Goal: Information Seeking & Learning: Learn about a topic

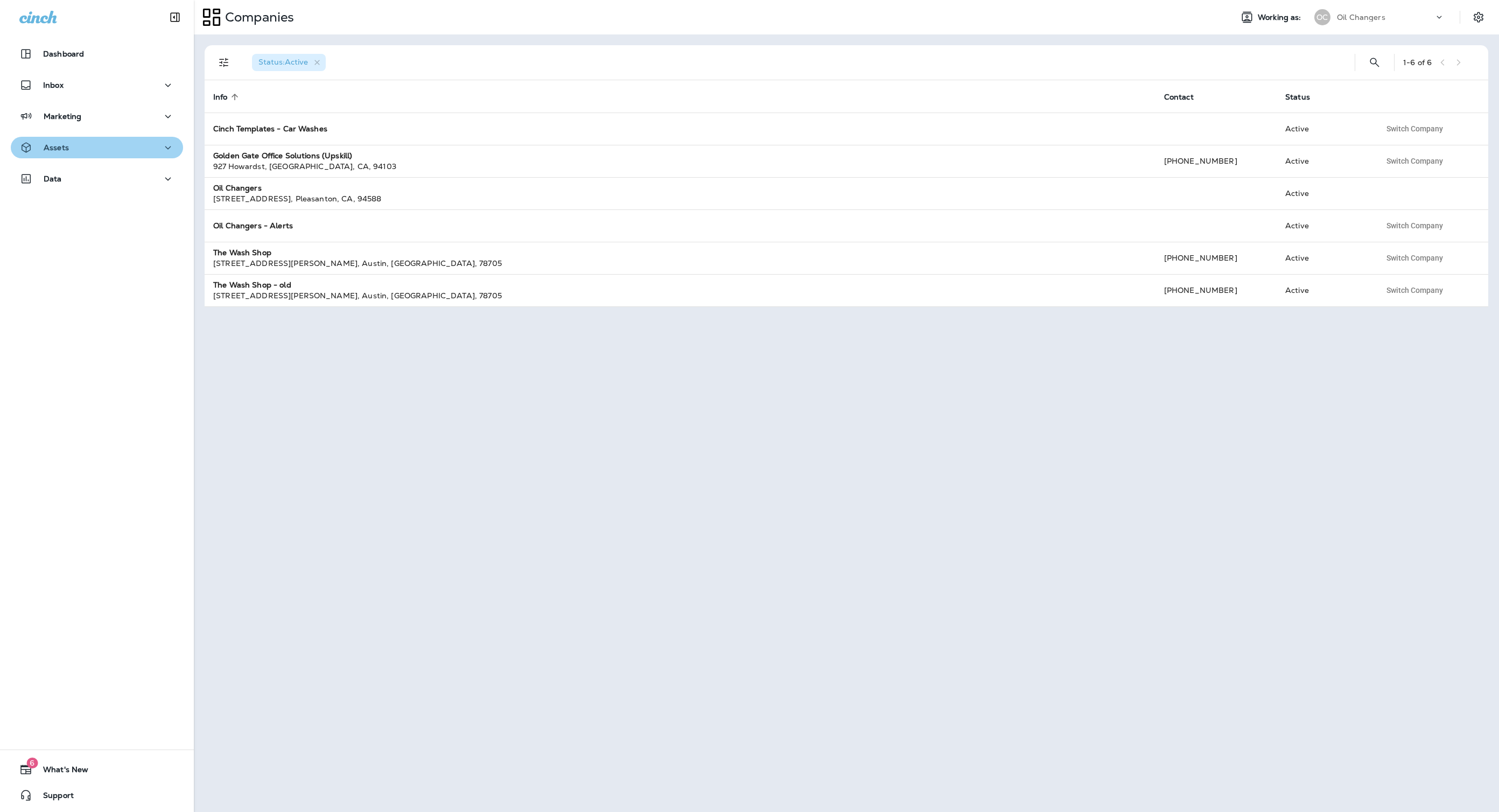
click at [83, 145] on div "Assets" at bounding box center [97, 147] width 155 height 13
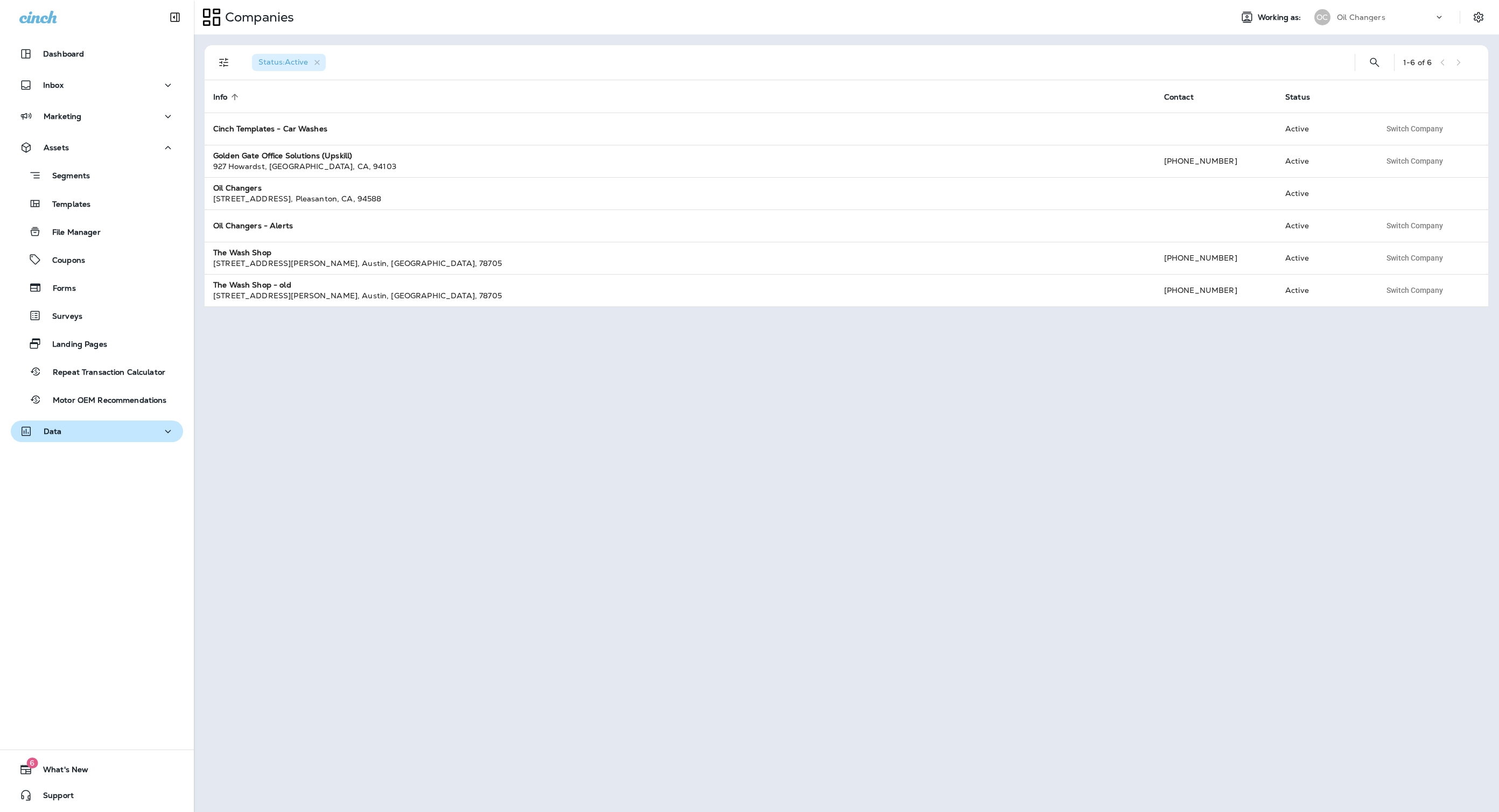
click at [83, 425] on div "Data" at bounding box center [97, 431] width 155 height 13
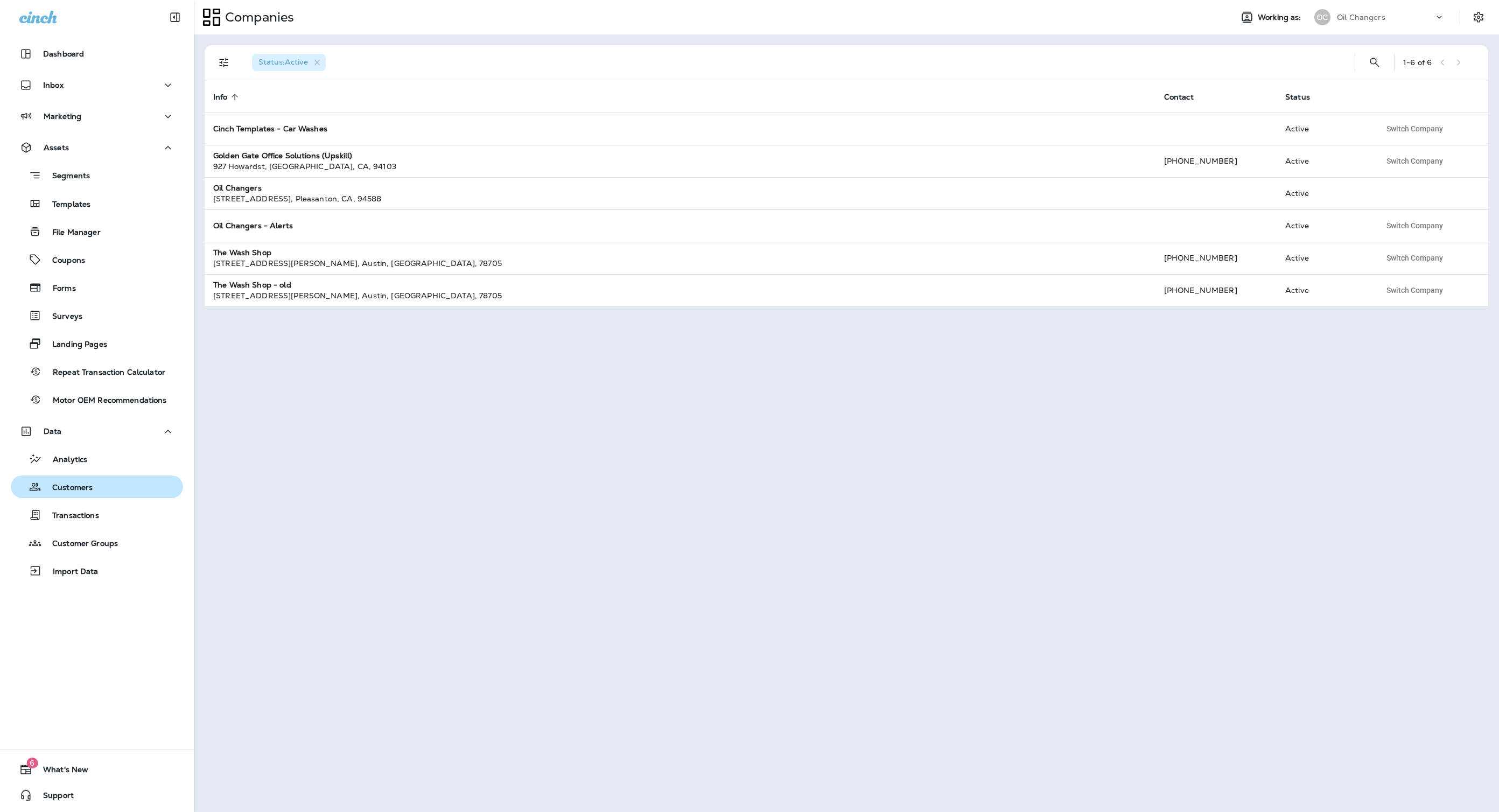
click at [90, 480] on div "Customers" at bounding box center [53, 486] width 77 height 16
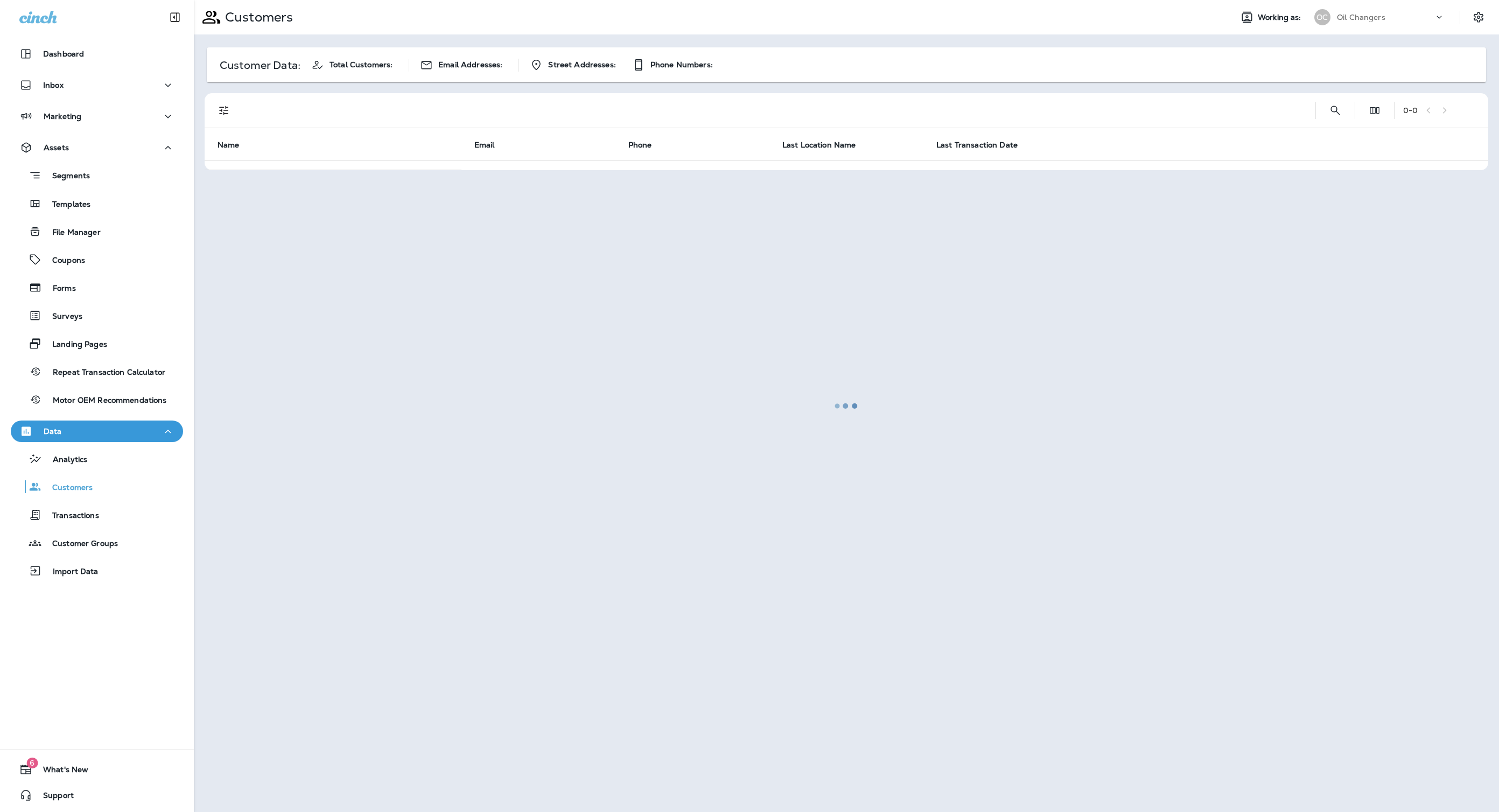
click at [1331, 107] on div at bounding box center [847, 405] width 1303 height 810
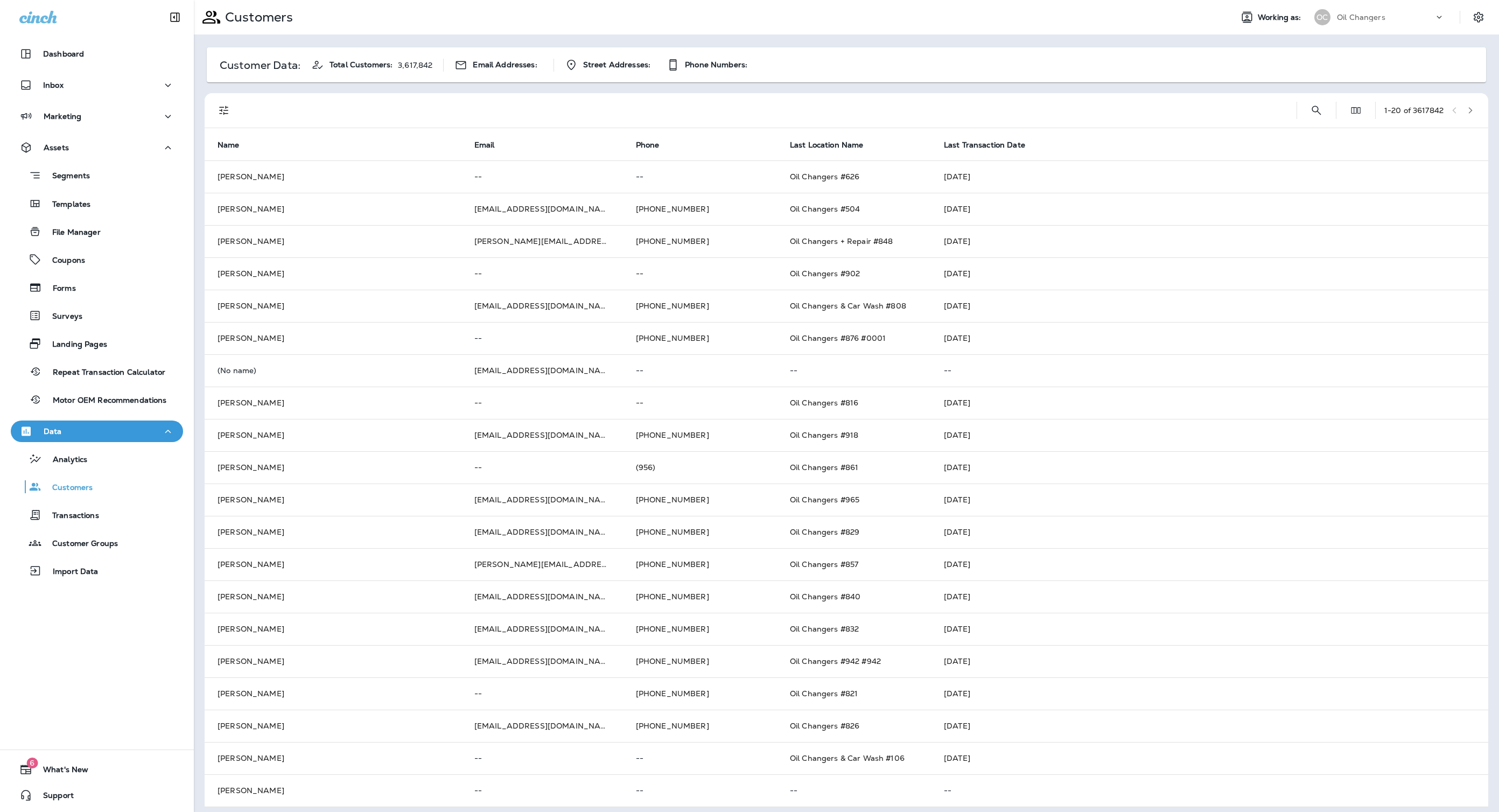
click at [1336, 107] on div at bounding box center [1336, 111] width 1 height 17
click at [1310, 107] on icon "Search Customers" at bounding box center [1317, 110] width 13 height 13
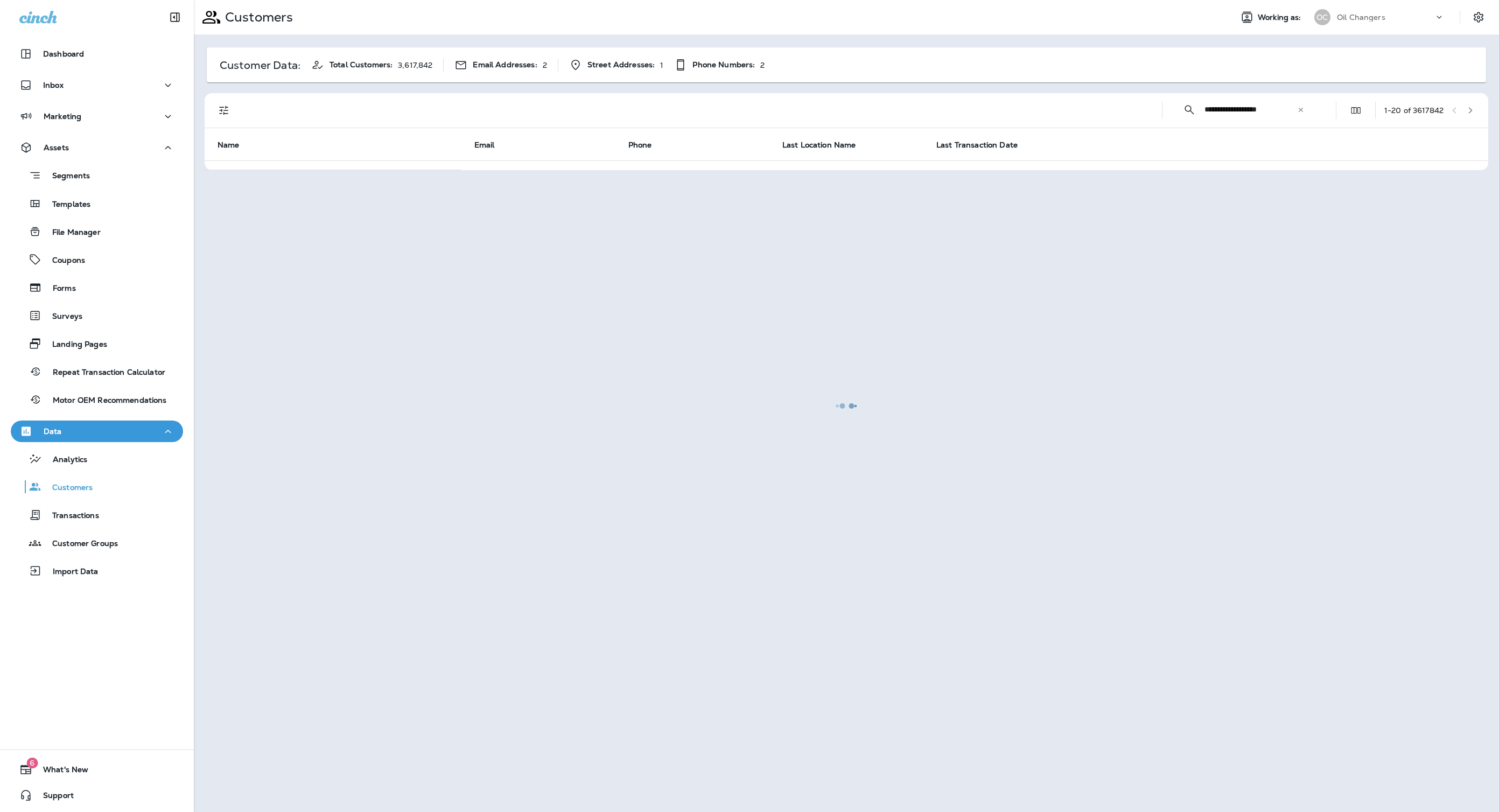
type input "**********"
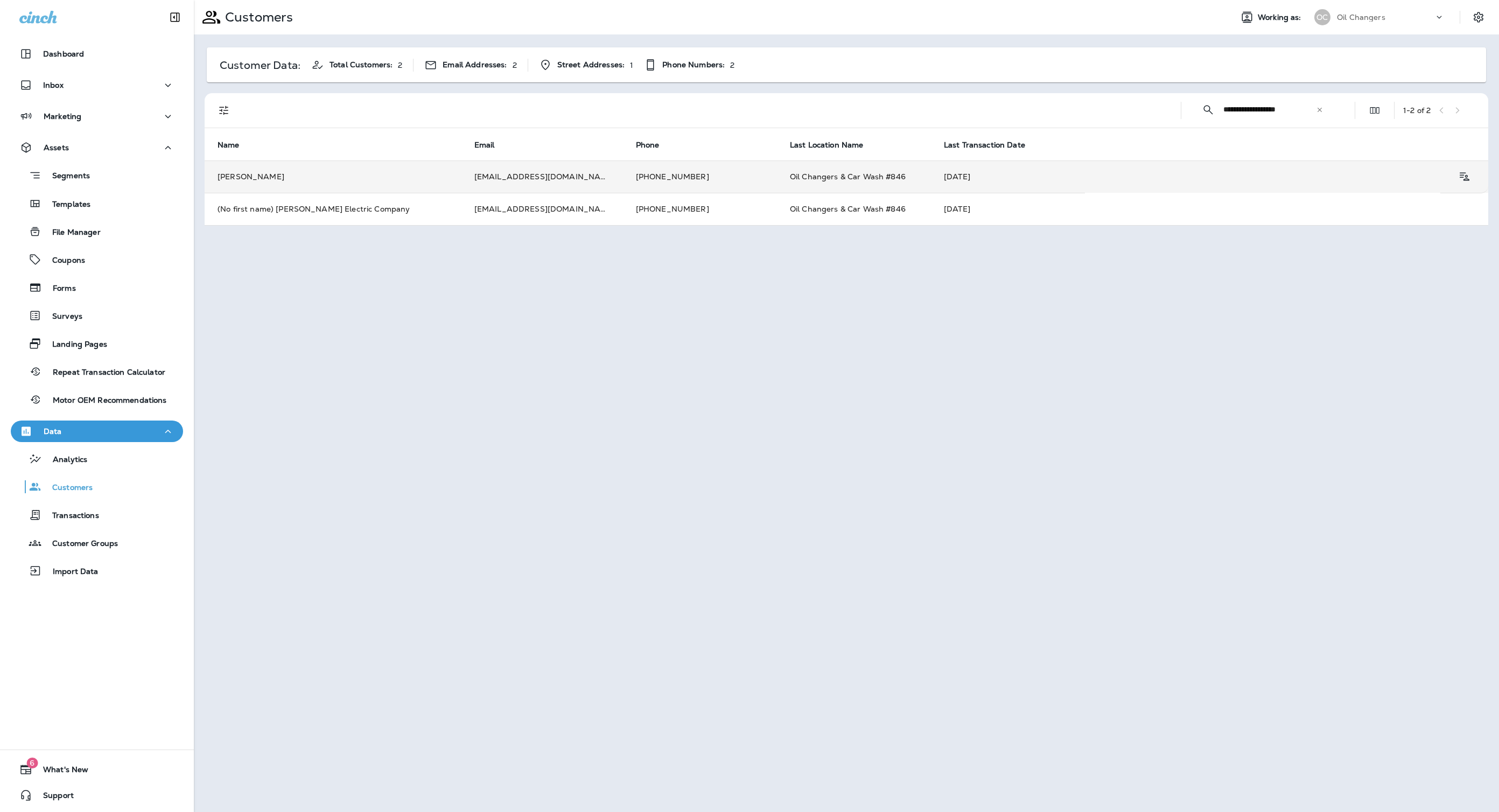
click at [398, 178] on td "[PERSON_NAME]" at bounding box center [334, 176] width 257 height 32
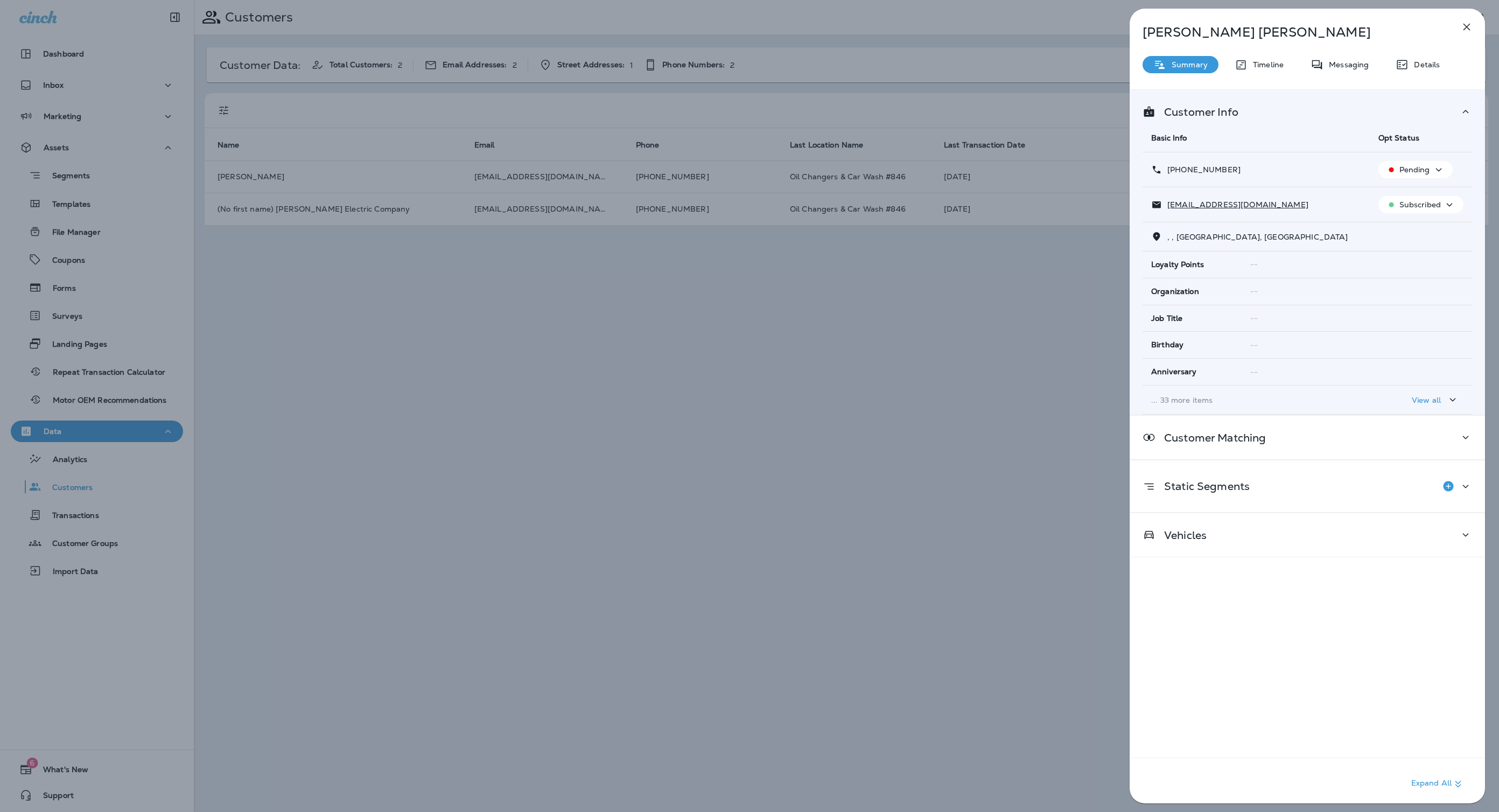
click at [1269, 397] on p "... 33 more items" at bounding box center [1256, 400] width 210 height 9
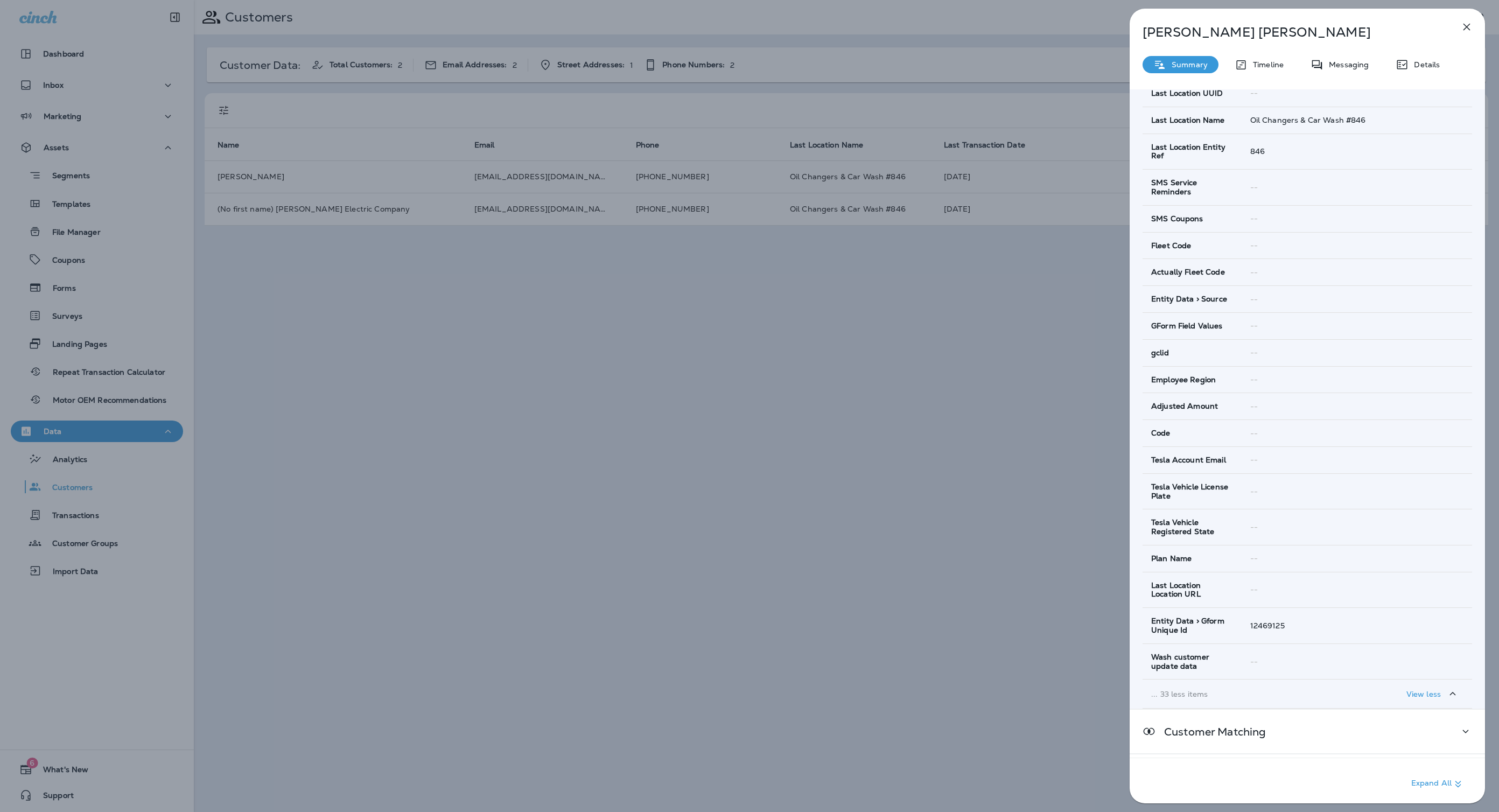
scroll to position [750, 0]
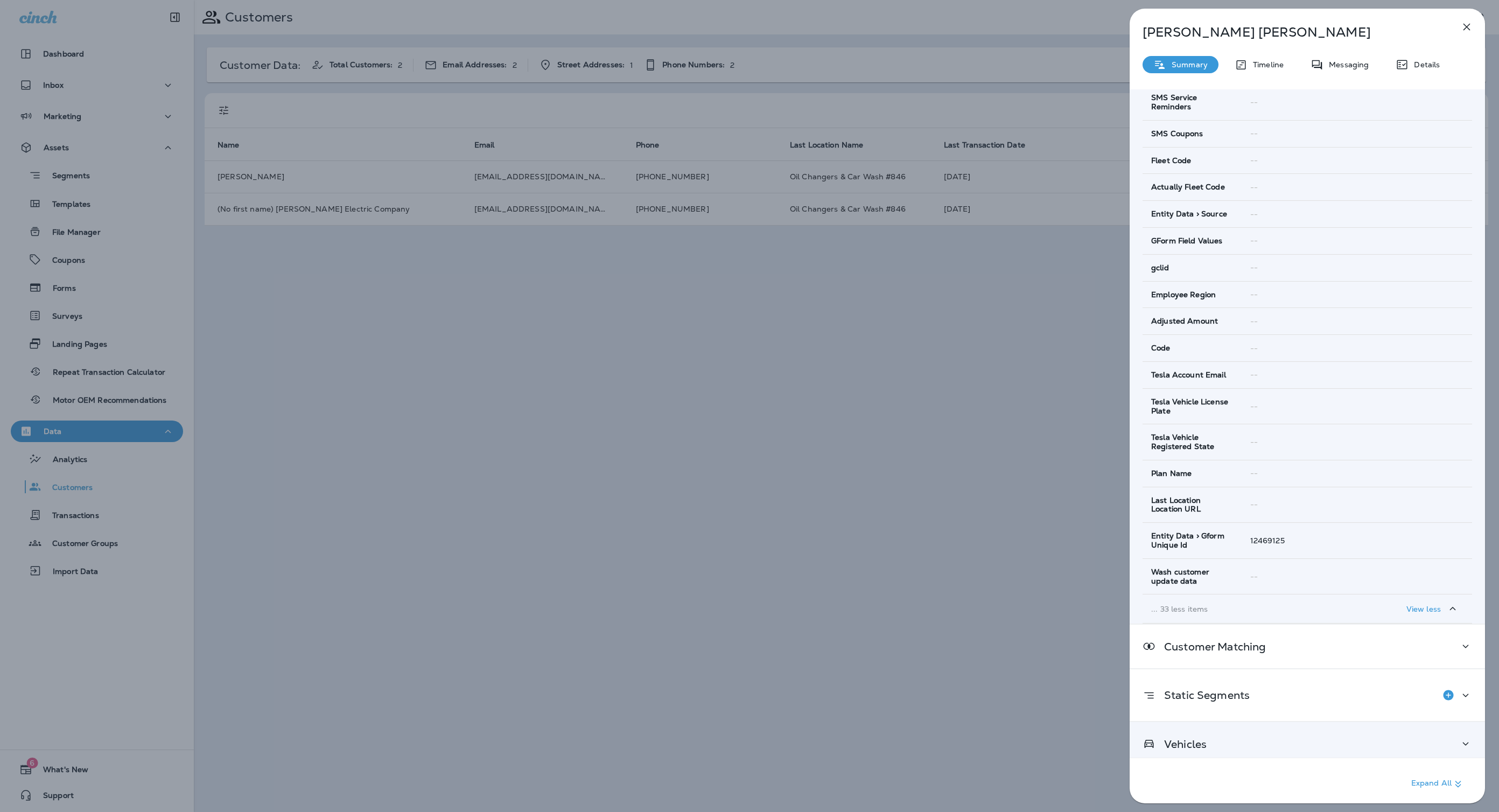
click at [1260, 741] on div "Vehicles" at bounding box center [1307, 743] width 330 height 13
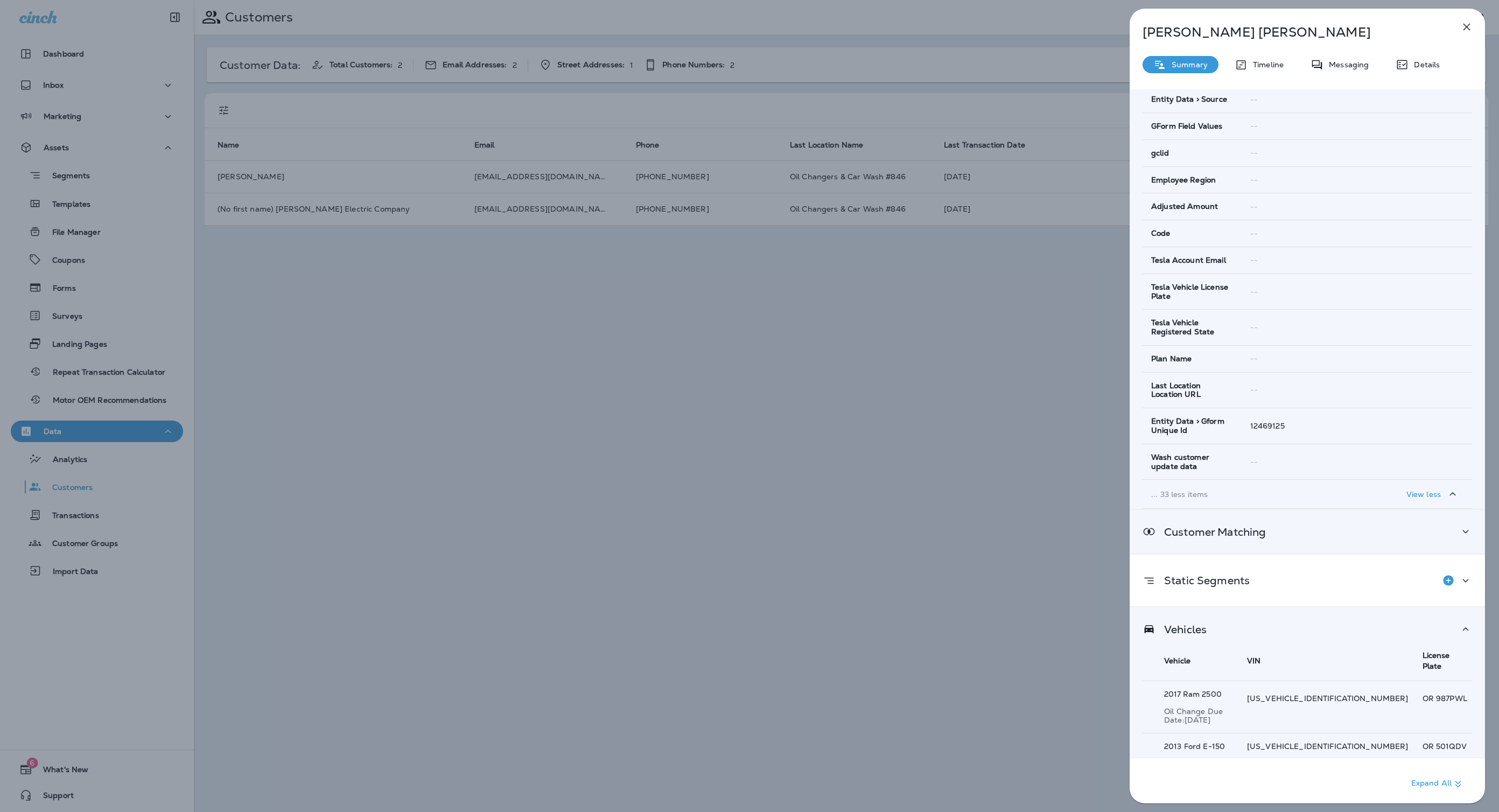
click at [1308, 525] on div "Customer Matching" at bounding box center [1307, 531] width 330 height 13
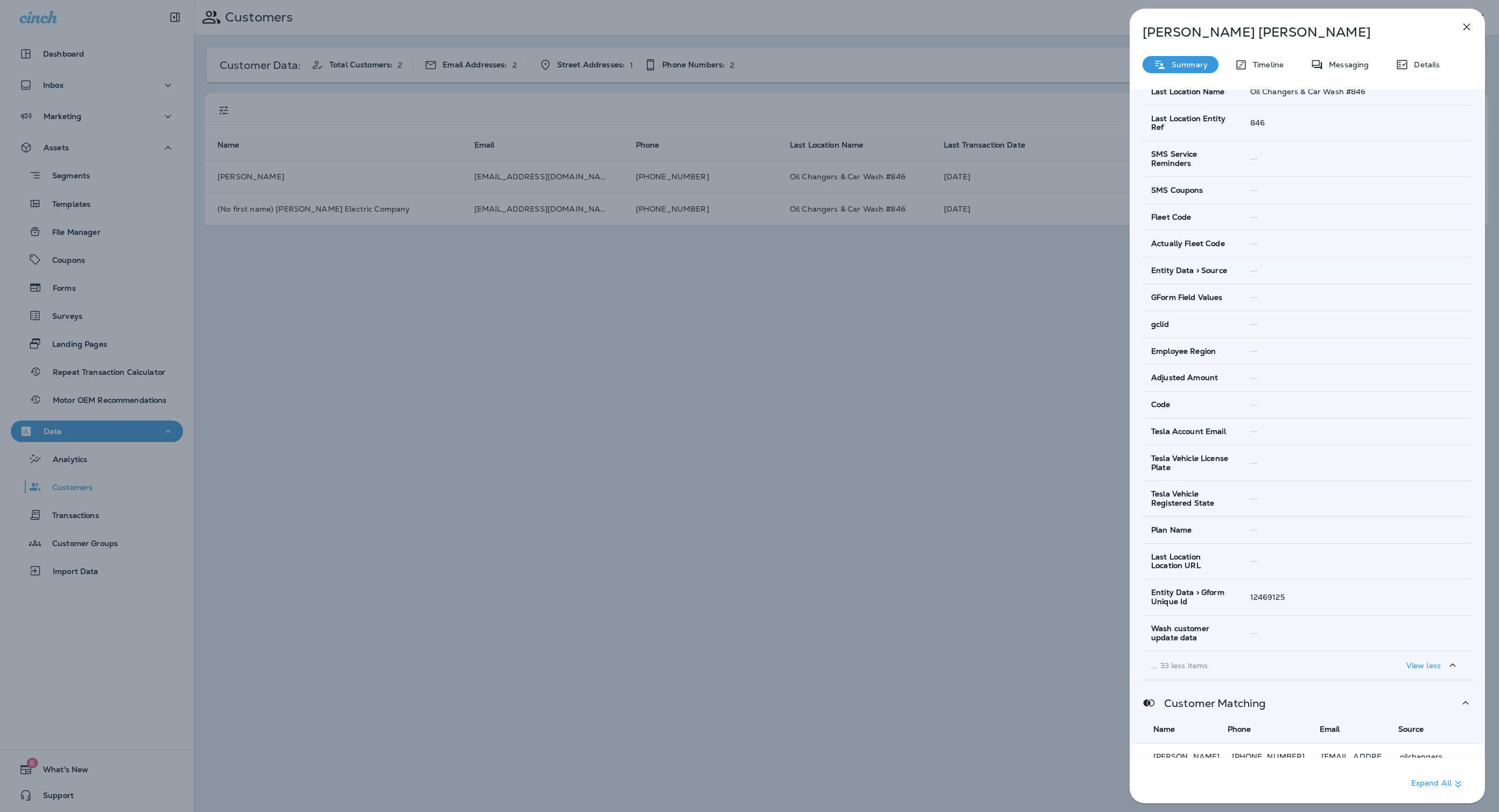
scroll to position [532, 0]
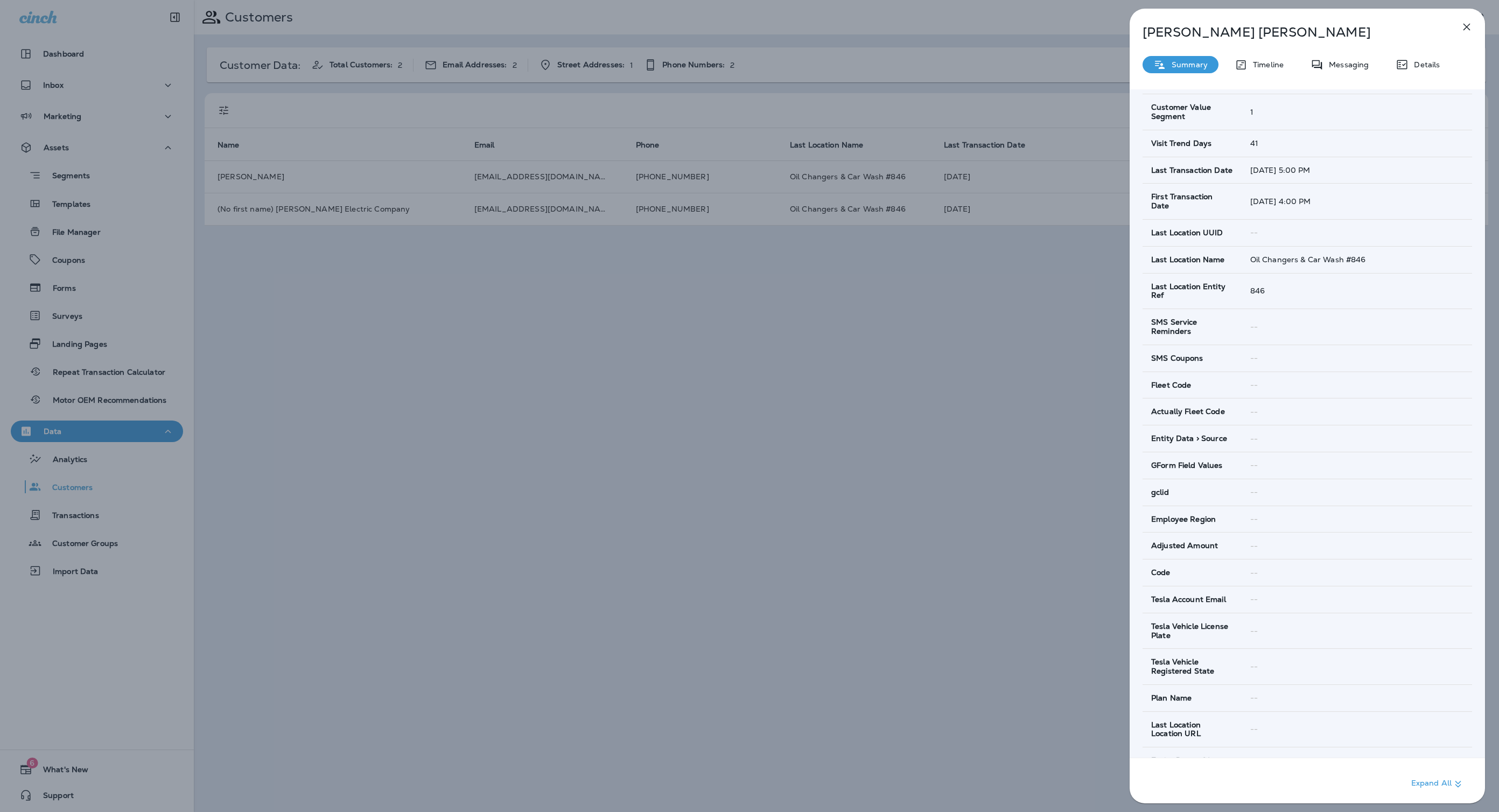
click at [1272, 73] on div "[PERSON_NAME] Summary Timeline Messaging Details Customer Info Basic Info Opt S…" at bounding box center [1307, 409] width 355 height 801
click at [1262, 69] on div "Timeline" at bounding box center [1259, 65] width 71 height 17
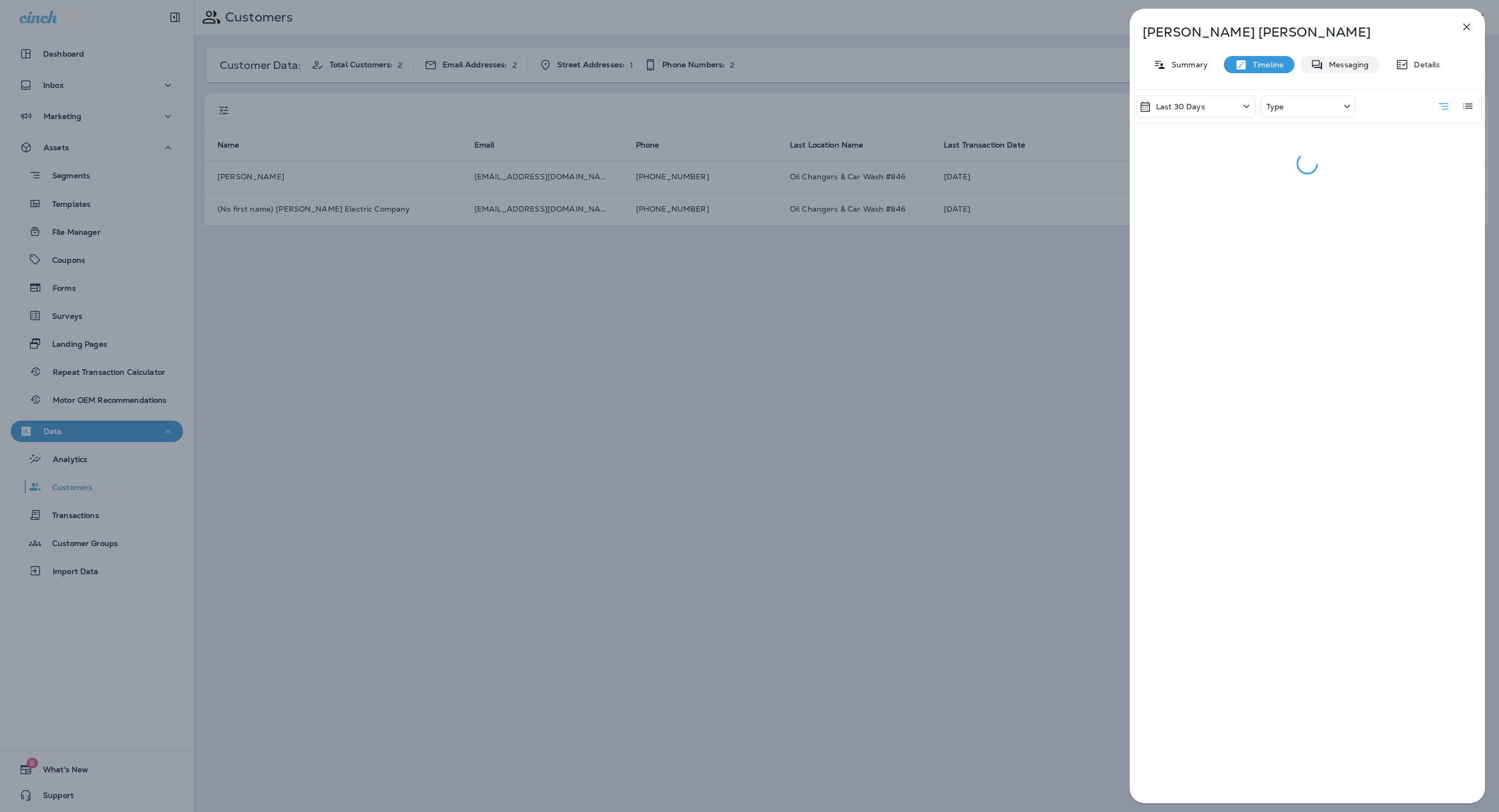
click at [1336, 65] on p "Messaging" at bounding box center [1346, 64] width 45 height 9
click at [1187, 62] on p "Summary" at bounding box center [1186, 64] width 41 height 9
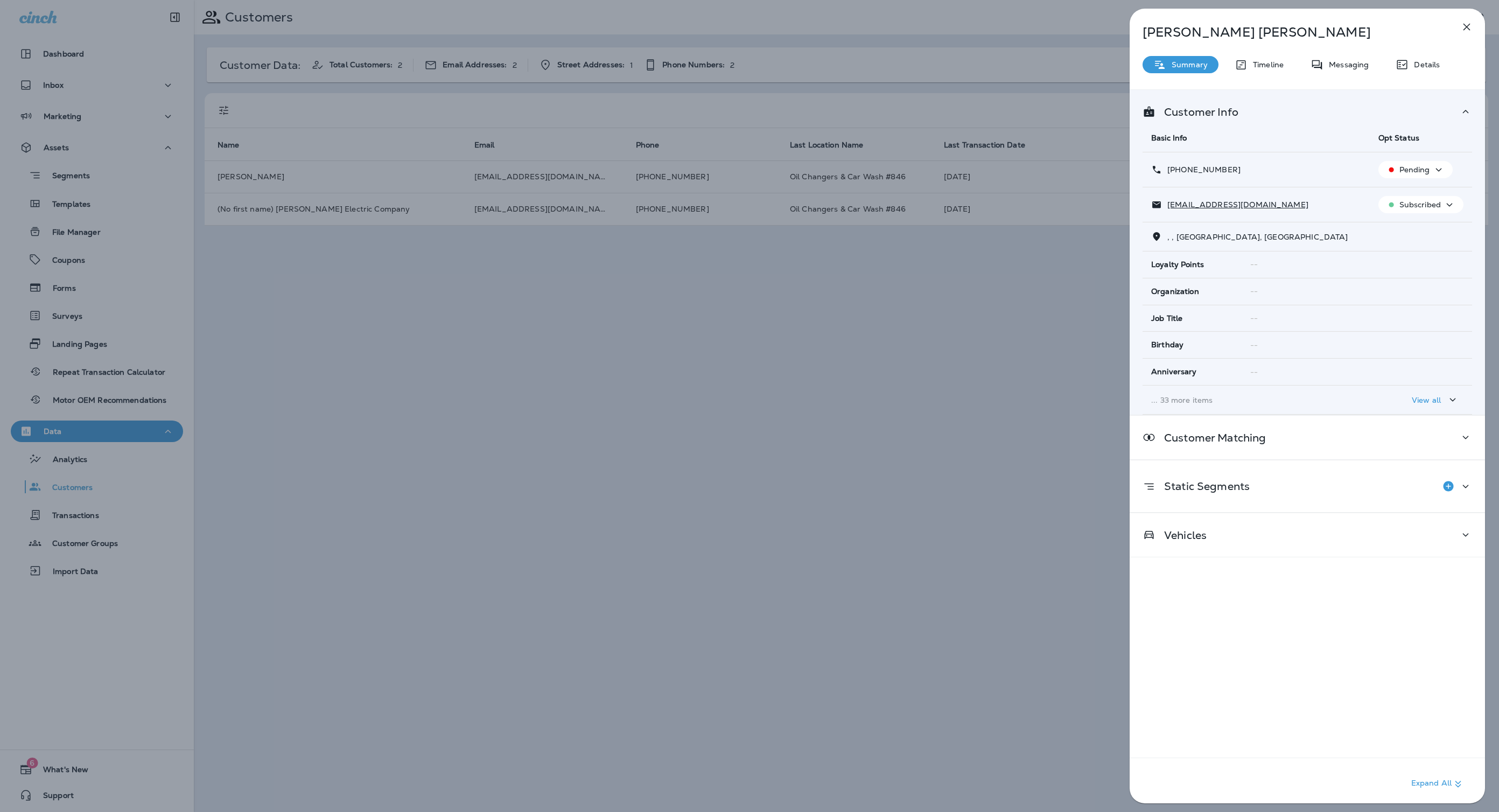
click at [1425, 53] on div "[PERSON_NAME] Summary Timeline Messaging Details Customer Info Basic Info Opt S…" at bounding box center [1307, 409] width 355 height 801
click at [1425, 67] on p "Details" at bounding box center [1424, 64] width 31 height 9
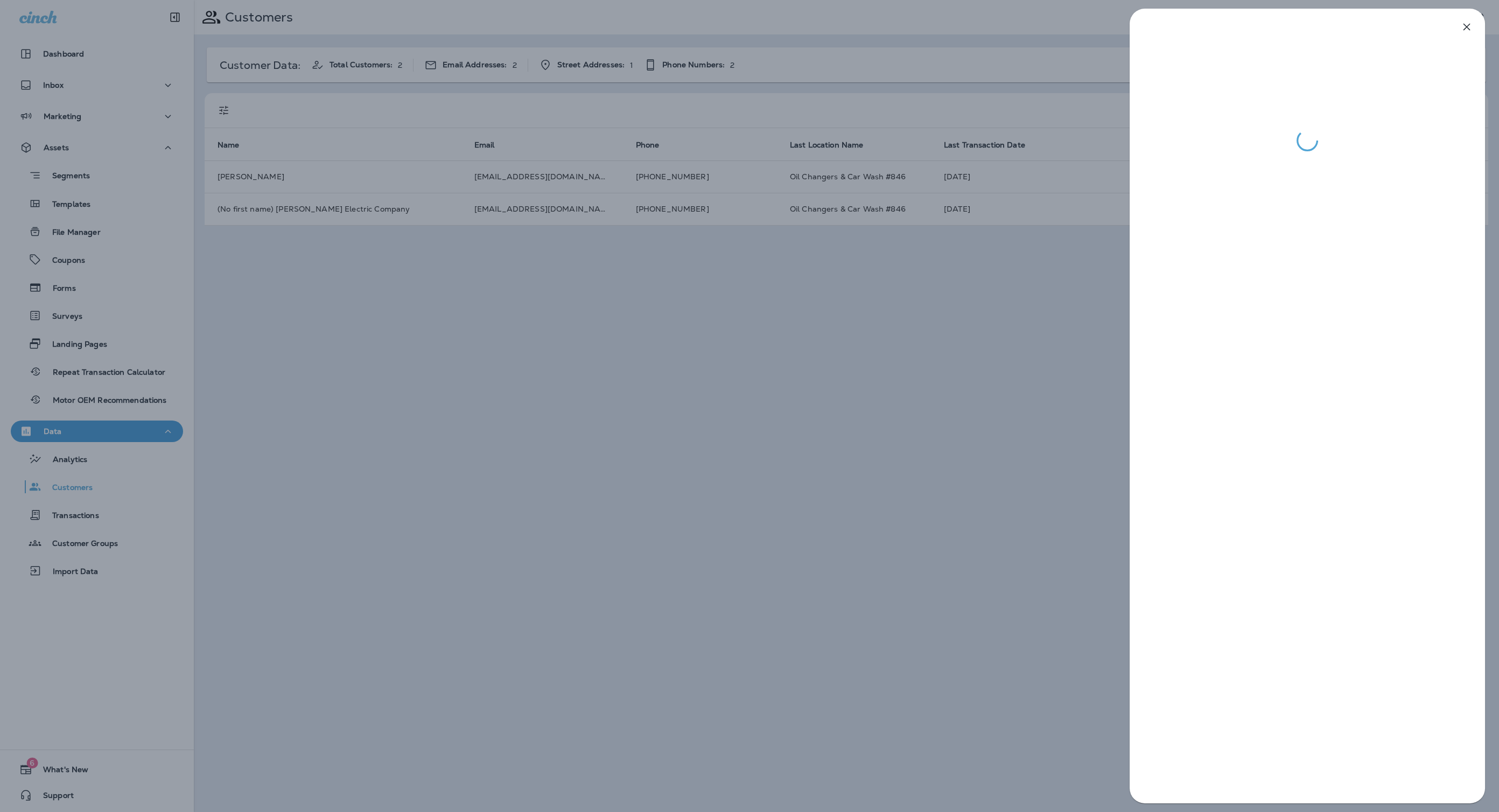
click at [935, 273] on div at bounding box center [749, 406] width 1499 height 812
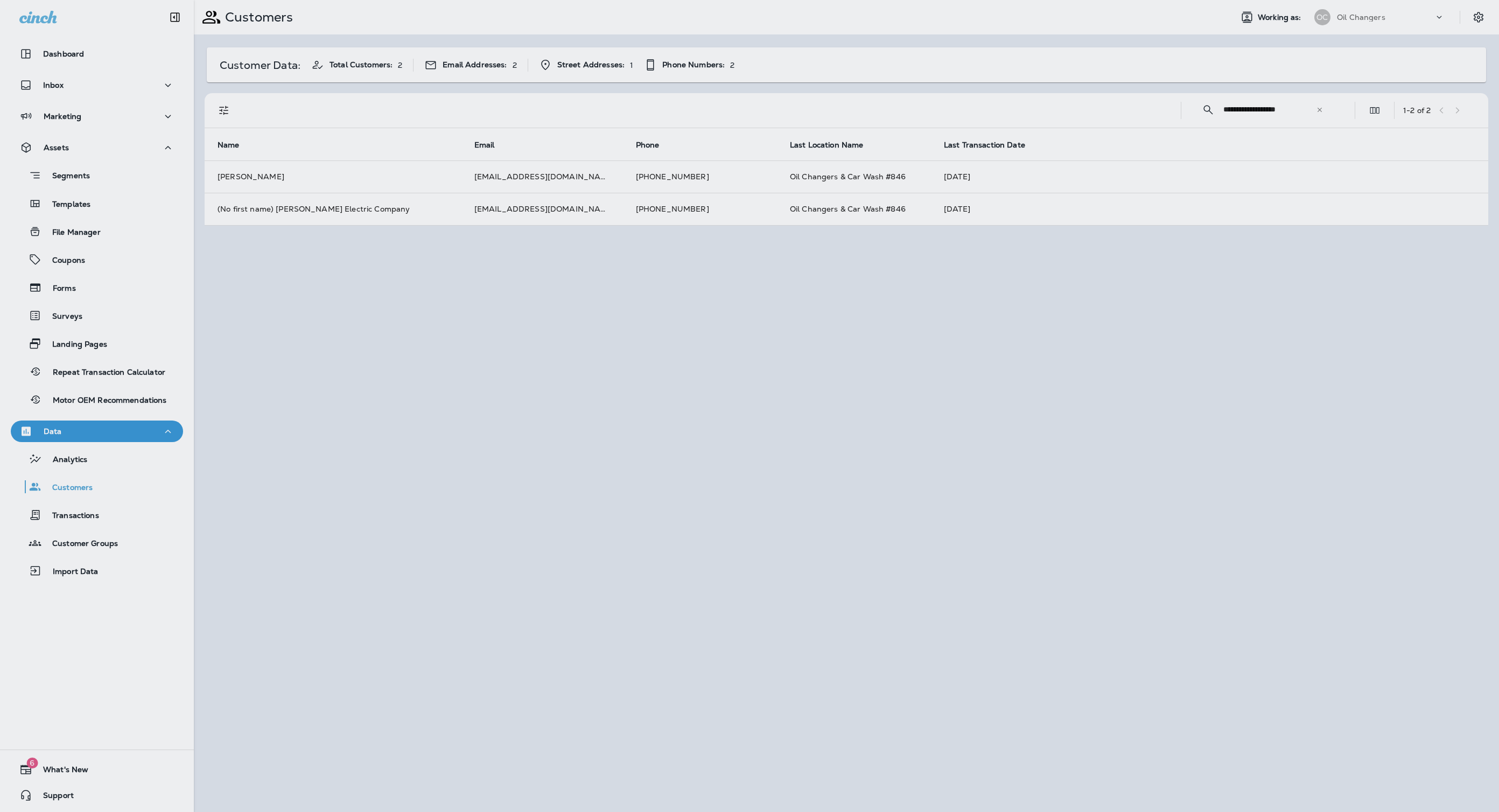
click at [975, 208] on div at bounding box center [806, 406] width 1499 height 812
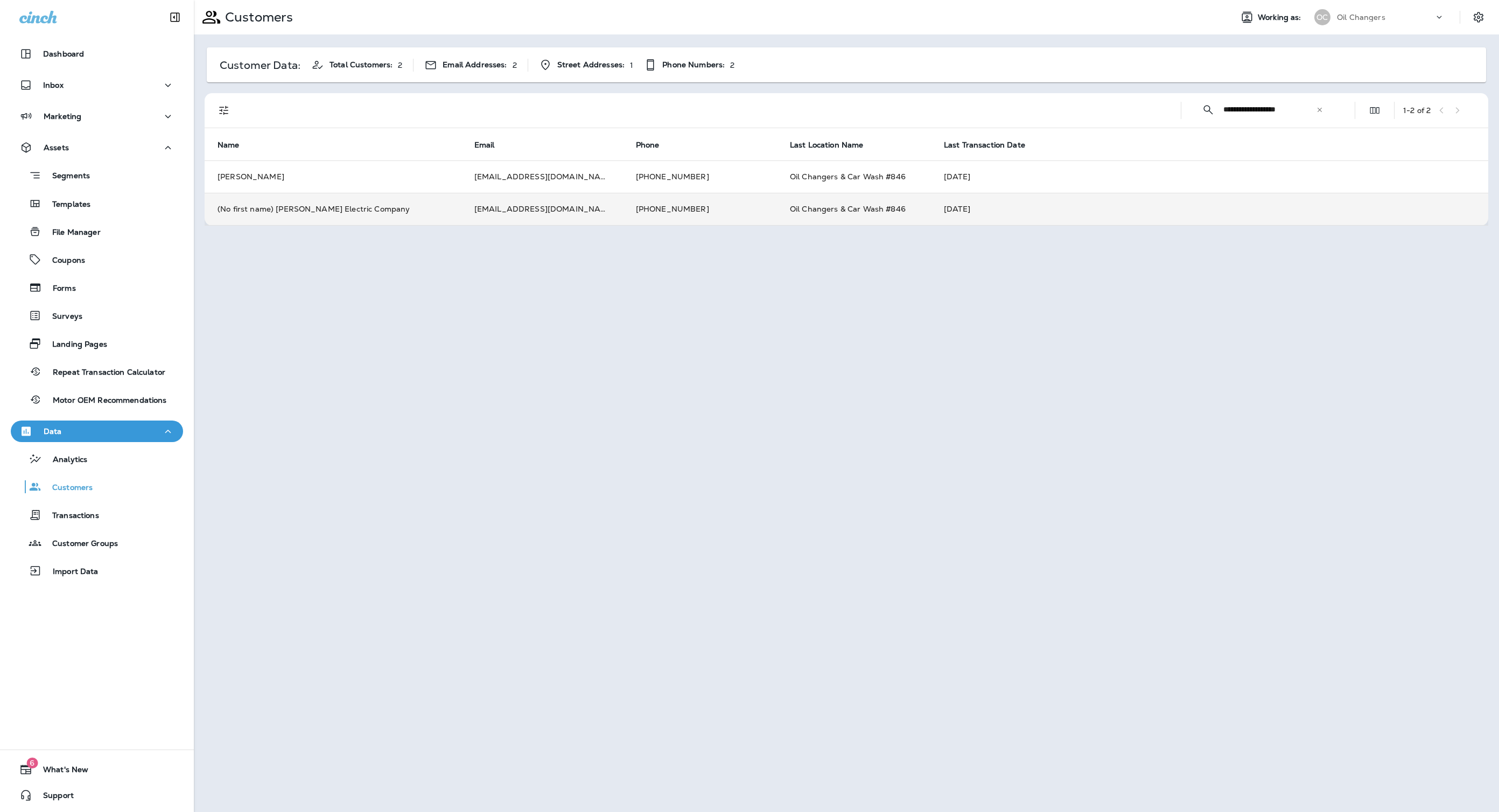
click at [946, 210] on td "[DATE]" at bounding box center [1209, 208] width 557 height 32
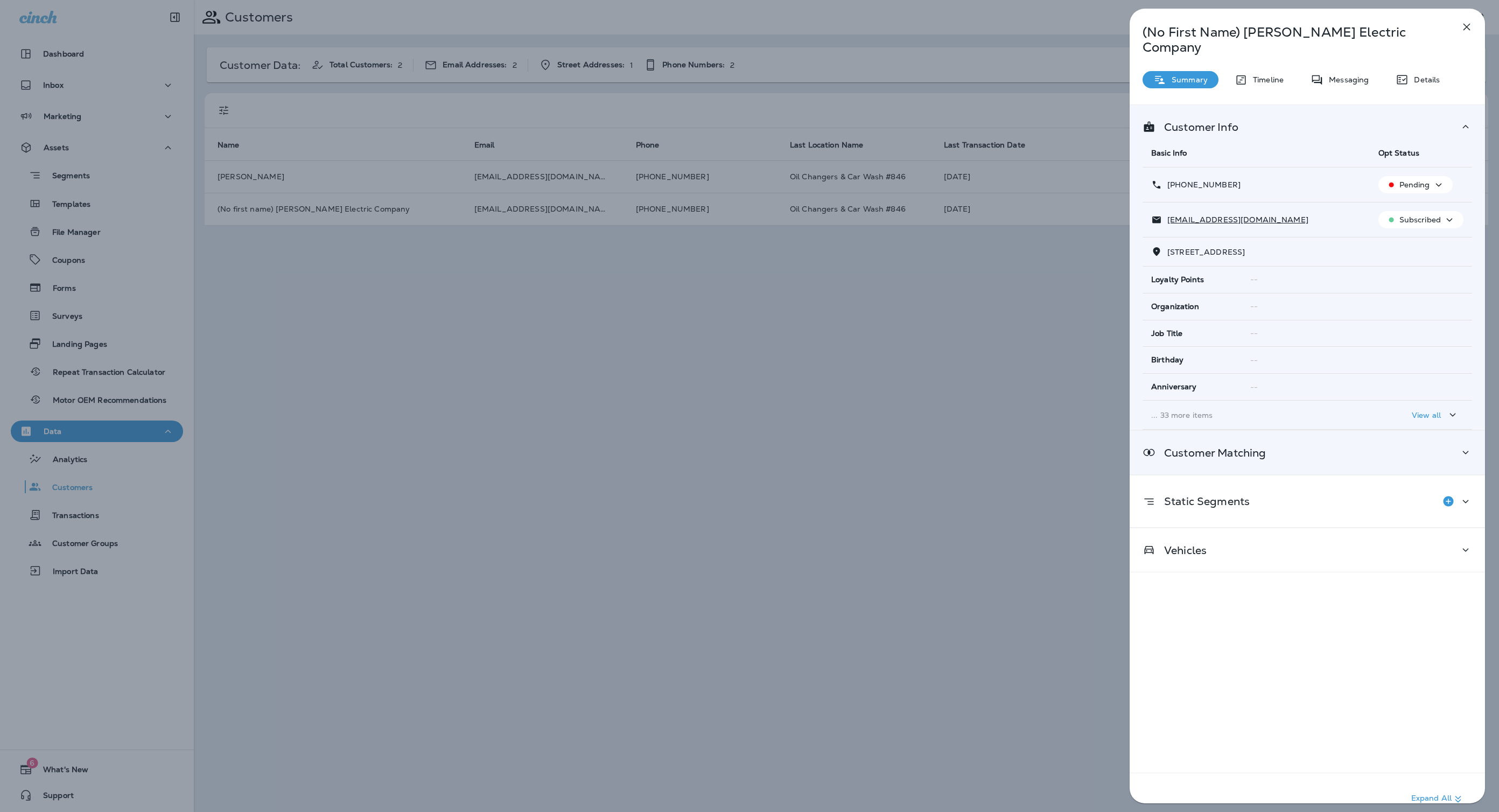
click at [1309, 431] on div "Customer Matching" at bounding box center [1307, 453] width 355 height 44
click at [1032, 396] on div "(No First Name) [PERSON_NAME] Electric Company Summary Timeline Messaging Detai…" at bounding box center [749, 406] width 1499 height 812
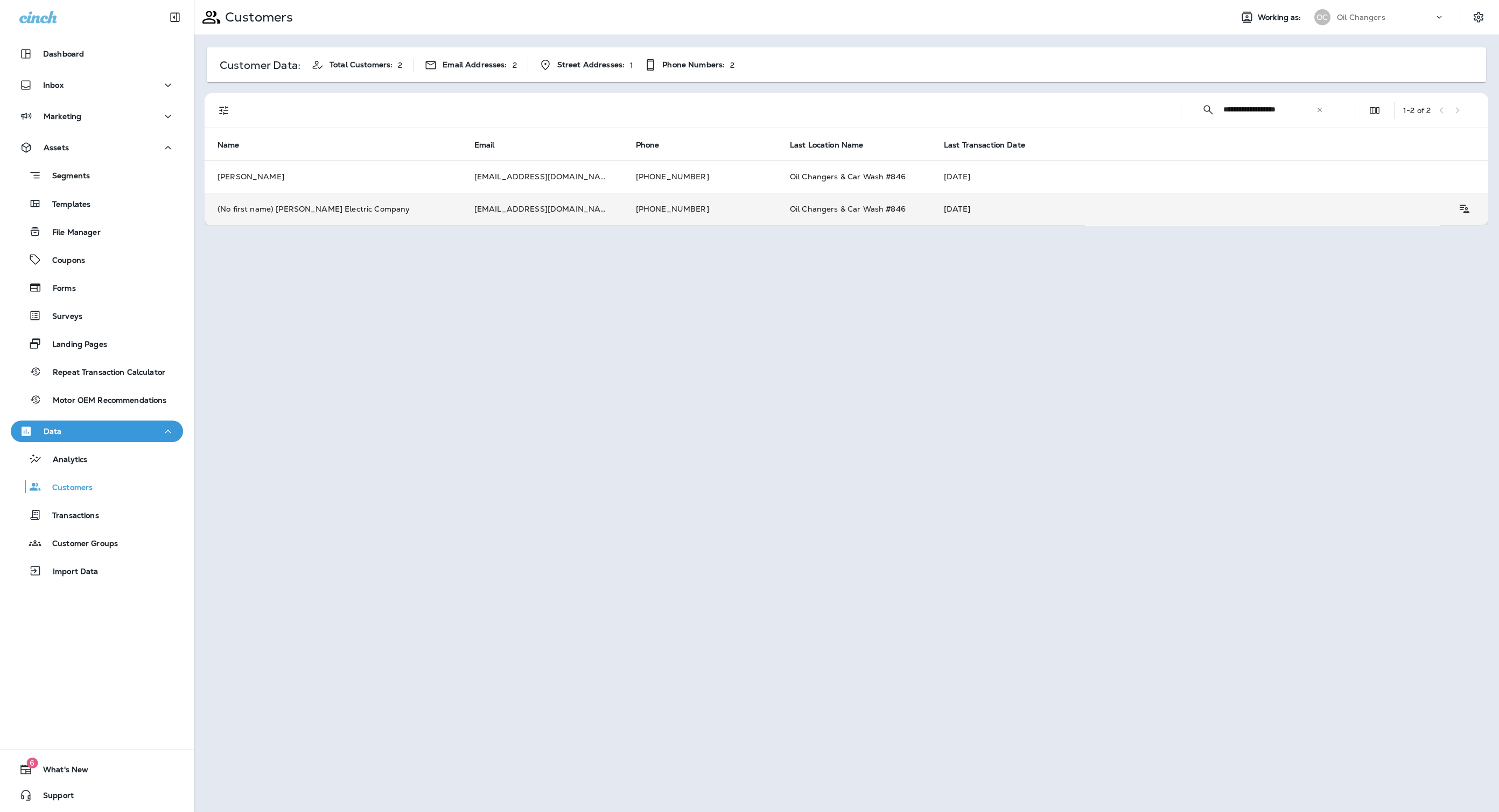
click at [506, 207] on td "[EMAIL_ADDRESS][DOMAIN_NAME]" at bounding box center [542, 208] width 161 height 32
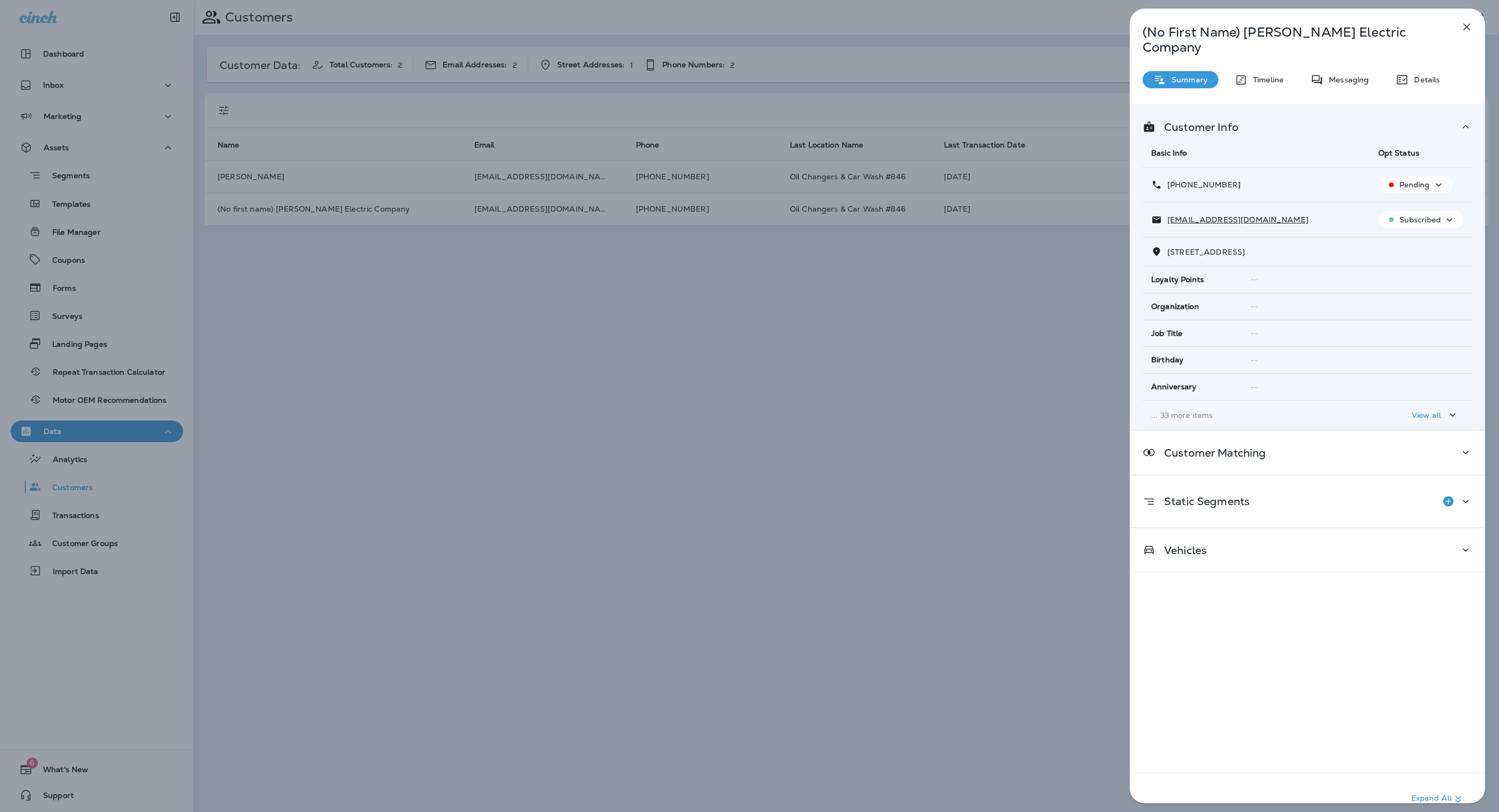
click at [1471, 27] on icon "button" at bounding box center [1467, 26] width 13 height 13
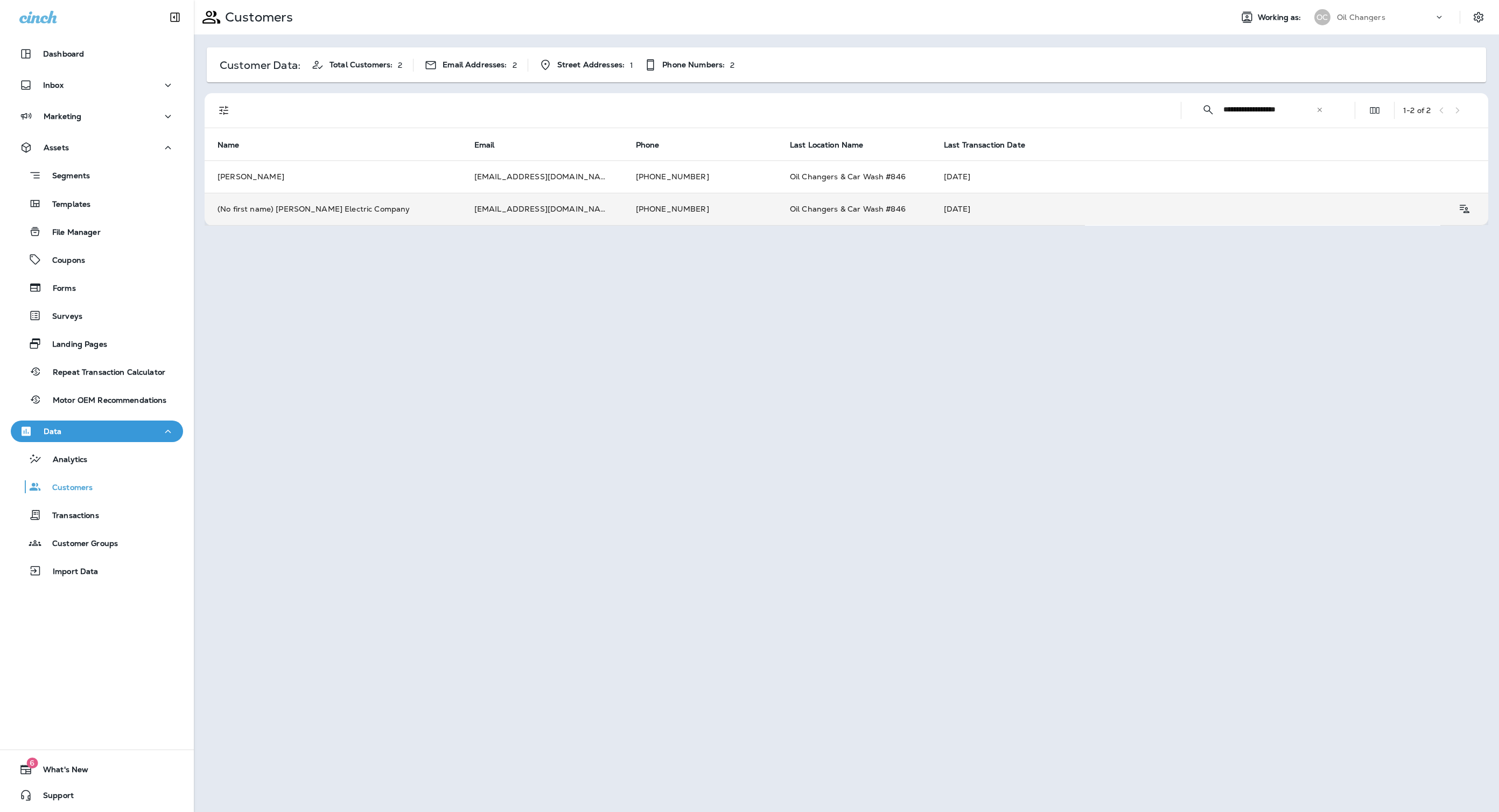
click at [569, 207] on td "[EMAIL_ADDRESS][DOMAIN_NAME]" at bounding box center [542, 208] width 161 height 32
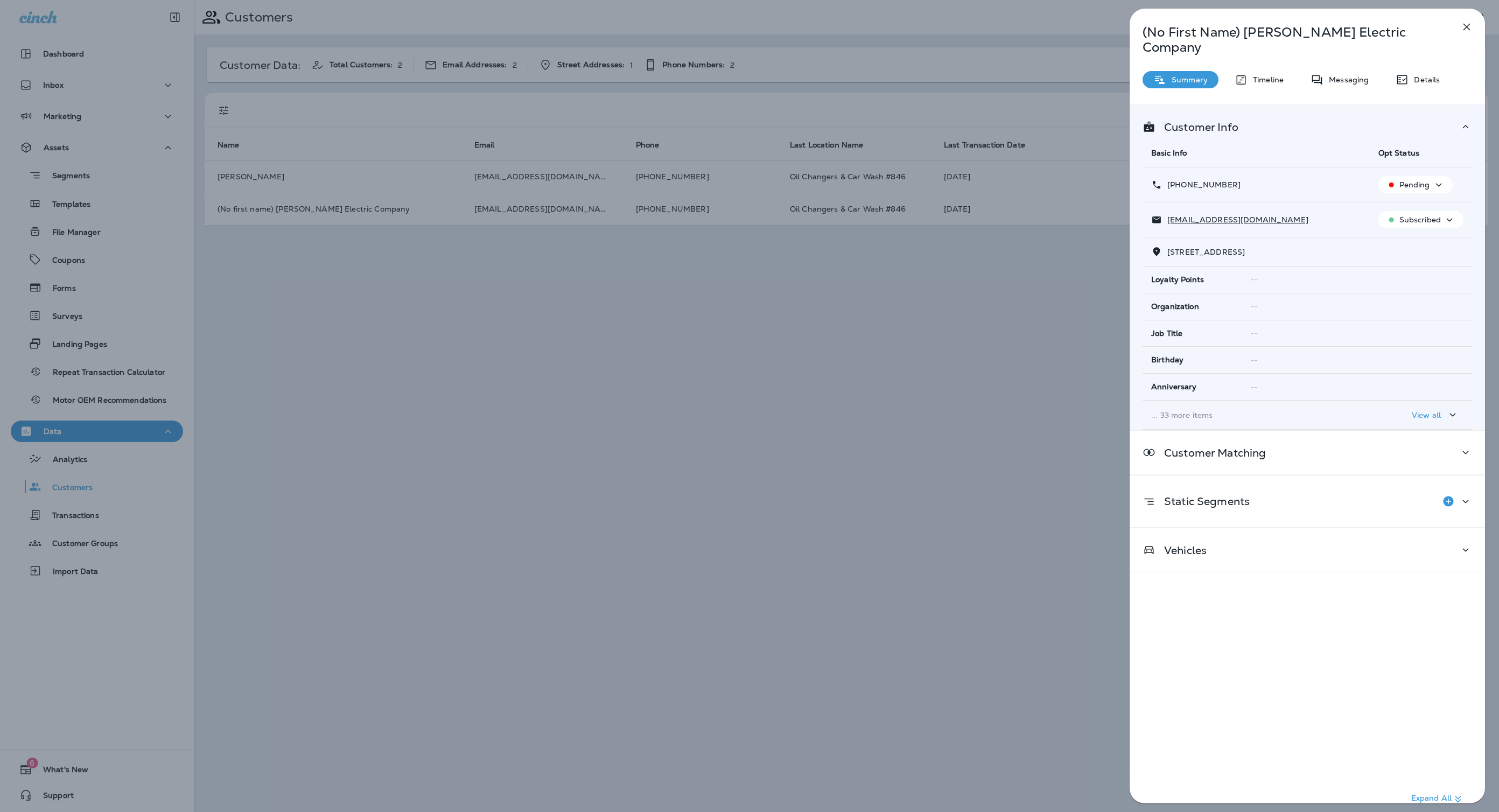
click at [1299, 560] on div "Customer Info Basic Info Opt Status [PHONE_NUMBER] Pending [EMAIL_ADDRESS][DOMA…" at bounding box center [1307, 464] width 355 height 720
click at [1307, 543] on div "Vehicles" at bounding box center [1307, 549] width 330 height 13
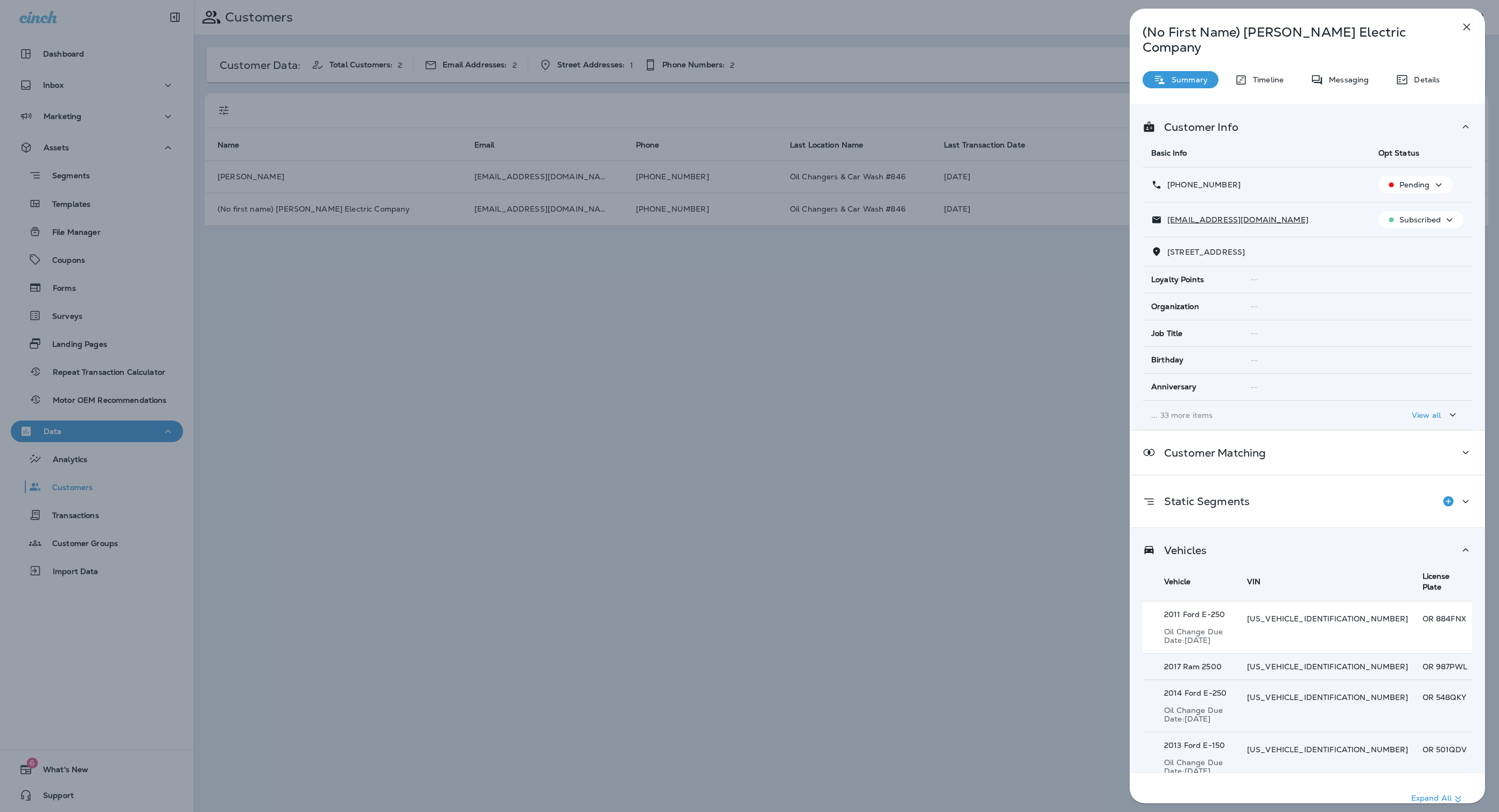
scroll to position [2, 0]
click at [950, 210] on div "(No First Name) [PERSON_NAME] Electric Company Summary Timeline Messaging Detai…" at bounding box center [749, 406] width 1499 height 812
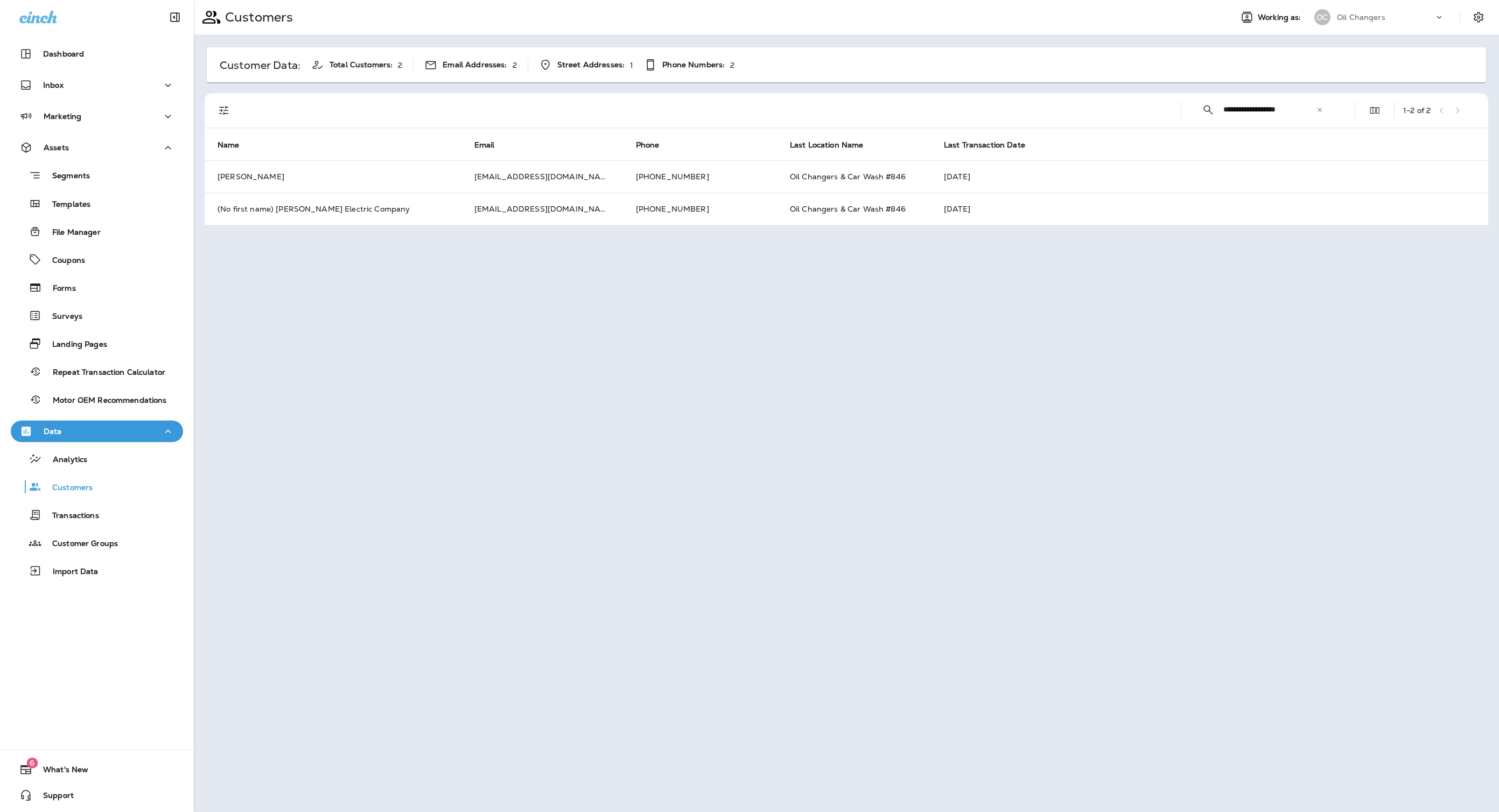
click at [964, 180] on div at bounding box center [749, 406] width 1499 height 812
click at [964, 180] on td "[DATE]" at bounding box center [1209, 176] width 557 height 32
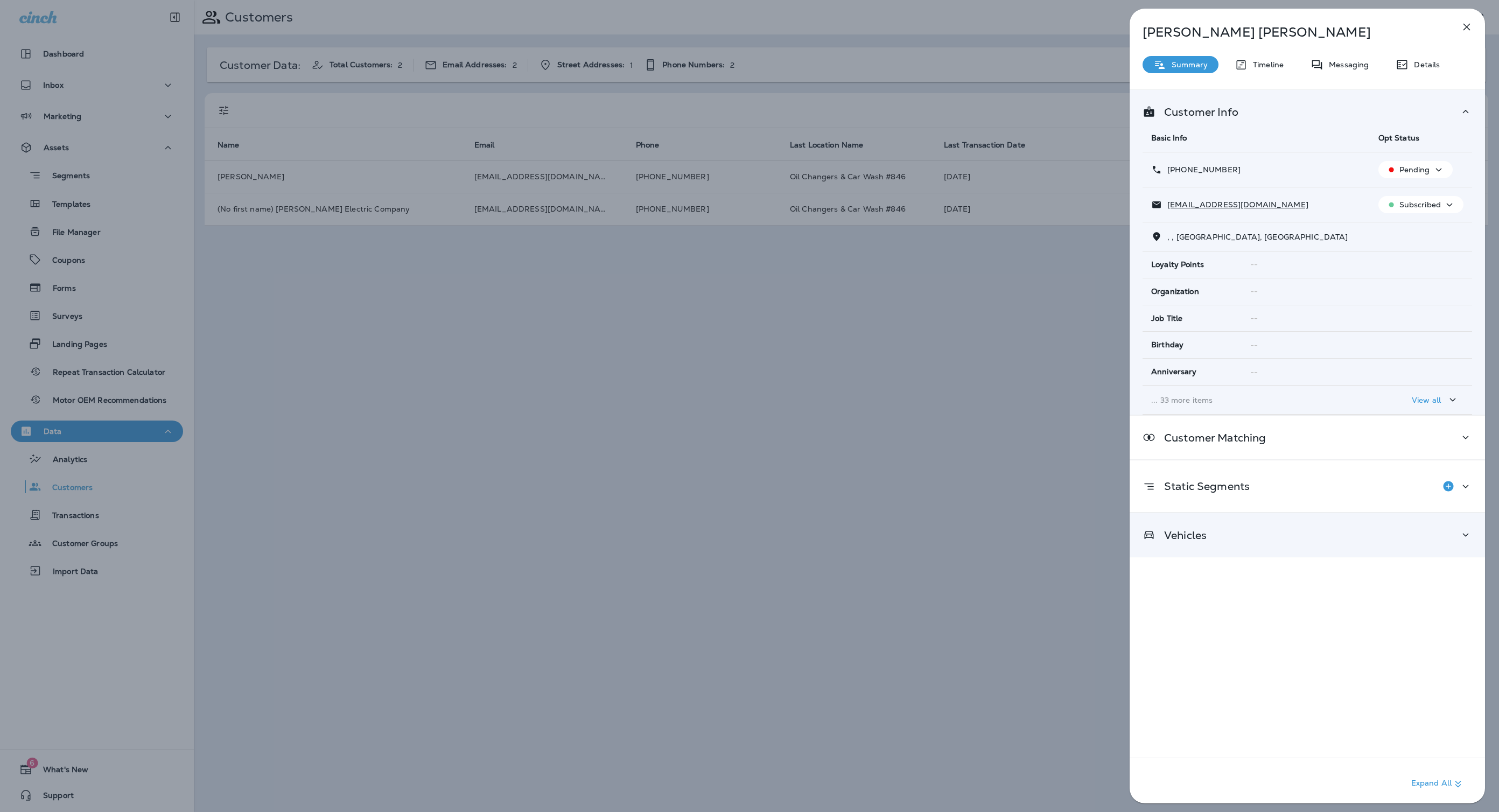
click at [1255, 540] on div "Vehicles" at bounding box center [1307, 535] width 330 height 13
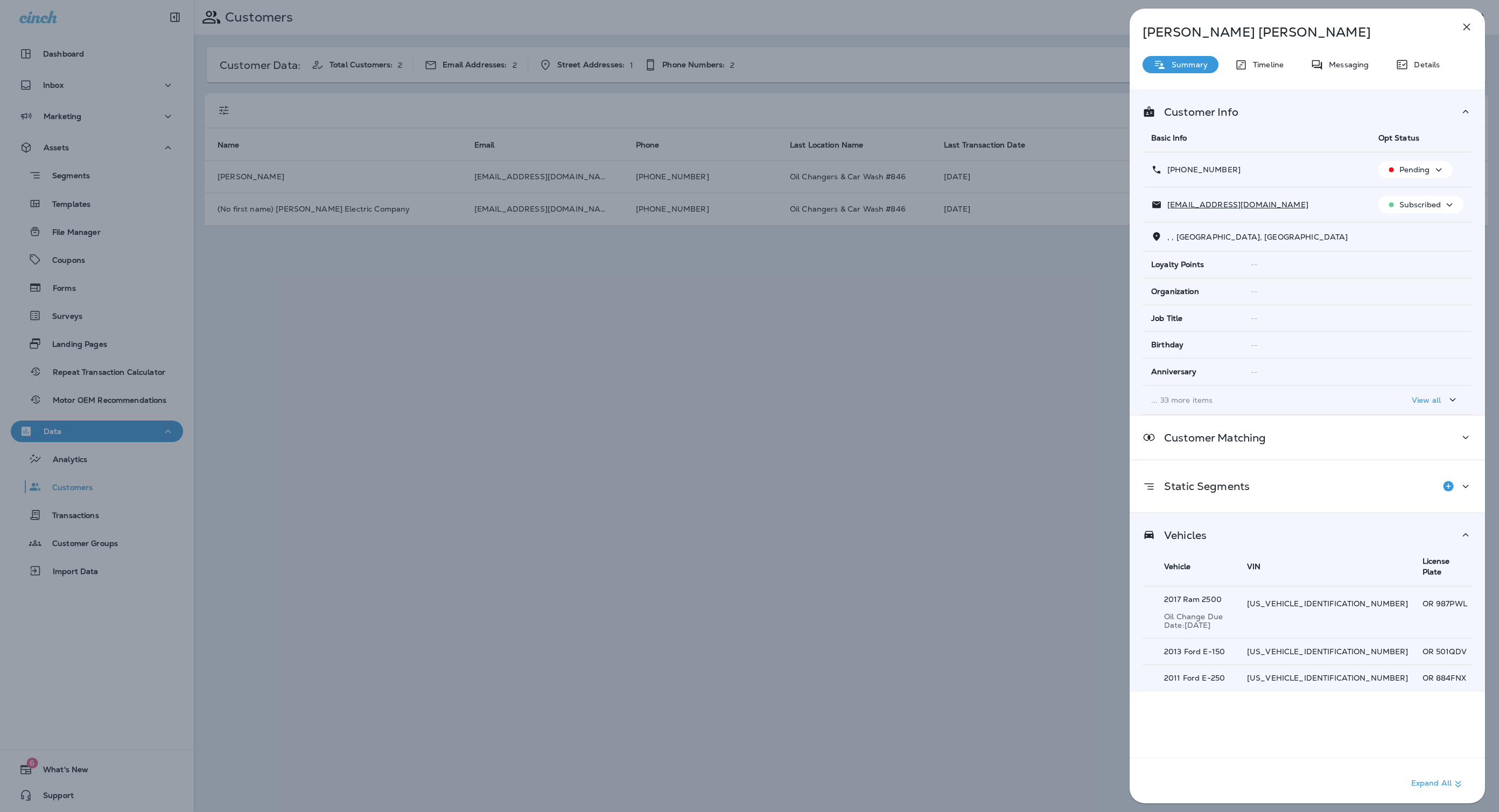
click at [1015, 194] on div "[PERSON_NAME] Summary Timeline Messaging Details Customer Info Basic Info Opt S…" at bounding box center [749, 406] width 1499 height 812
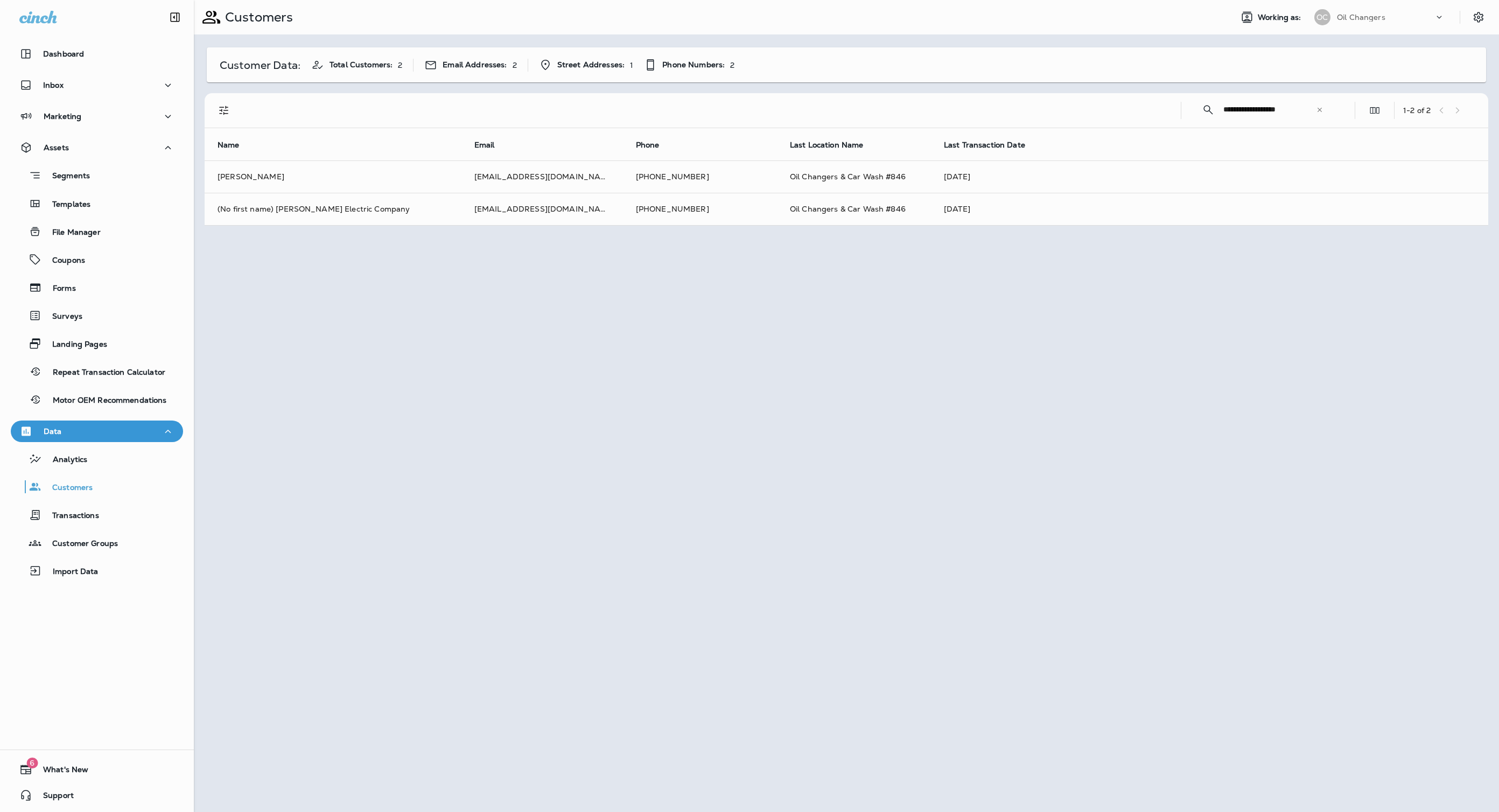
click at [989, 203] on div at bounding box center [749, 406] width 1499 height 812
click at [970, 204] on td "[DATE]" at bounding box center [1209, 208] width 557 height 32
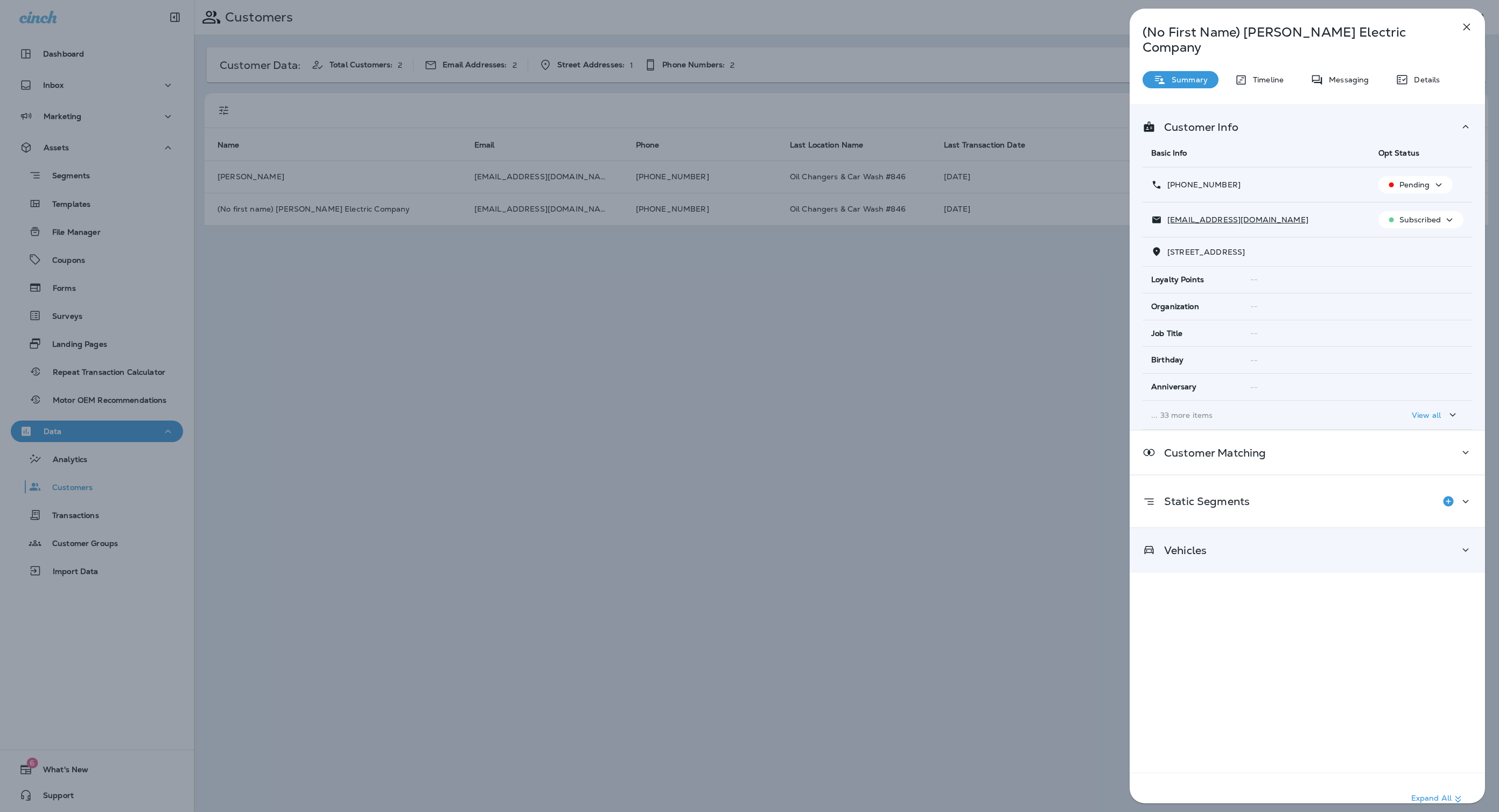
click at [1349, 543] on div "Vehicles" at bounding box center [1307, 549] width 330 height 13
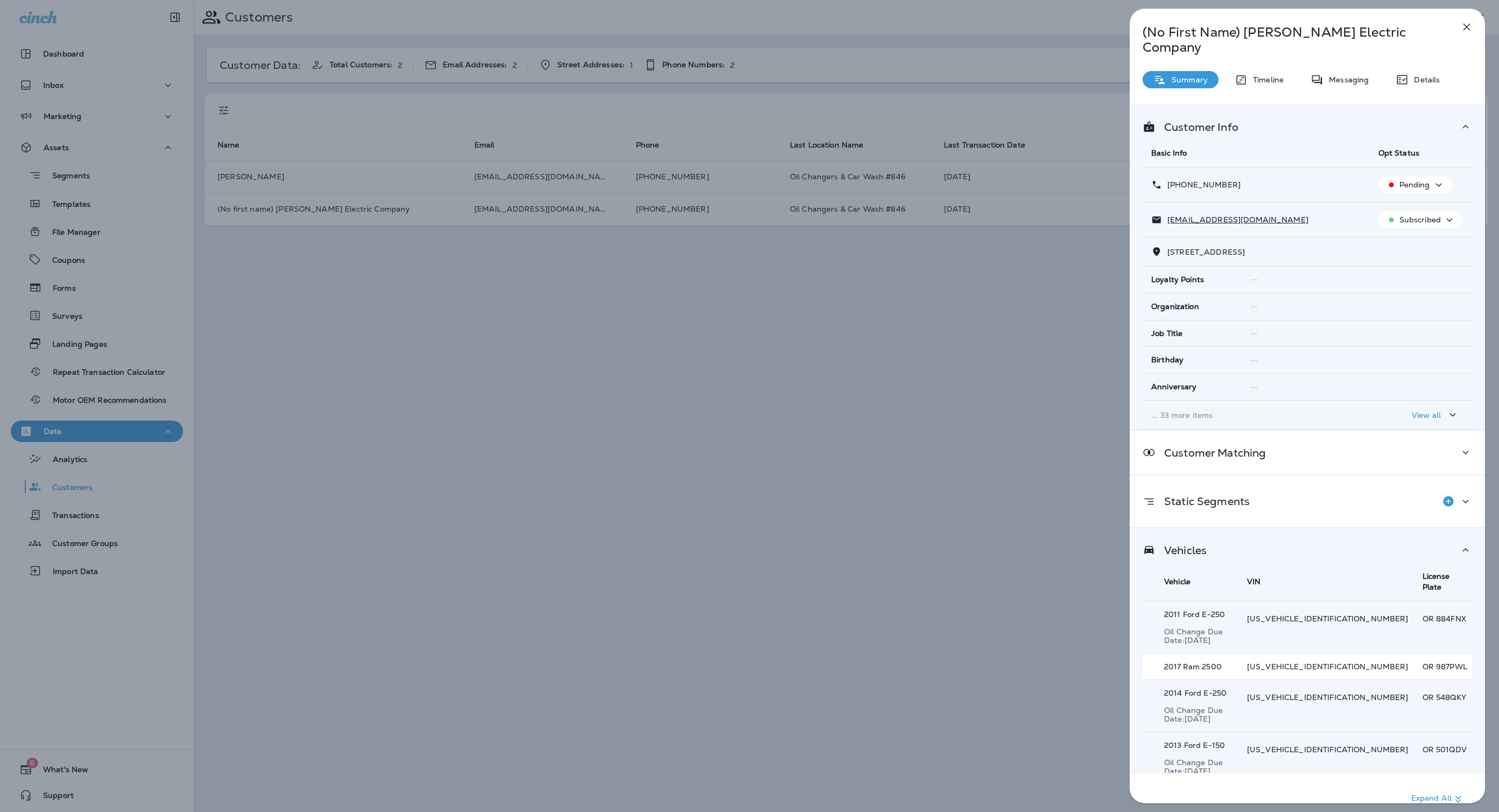
scroll to position [2, 0]
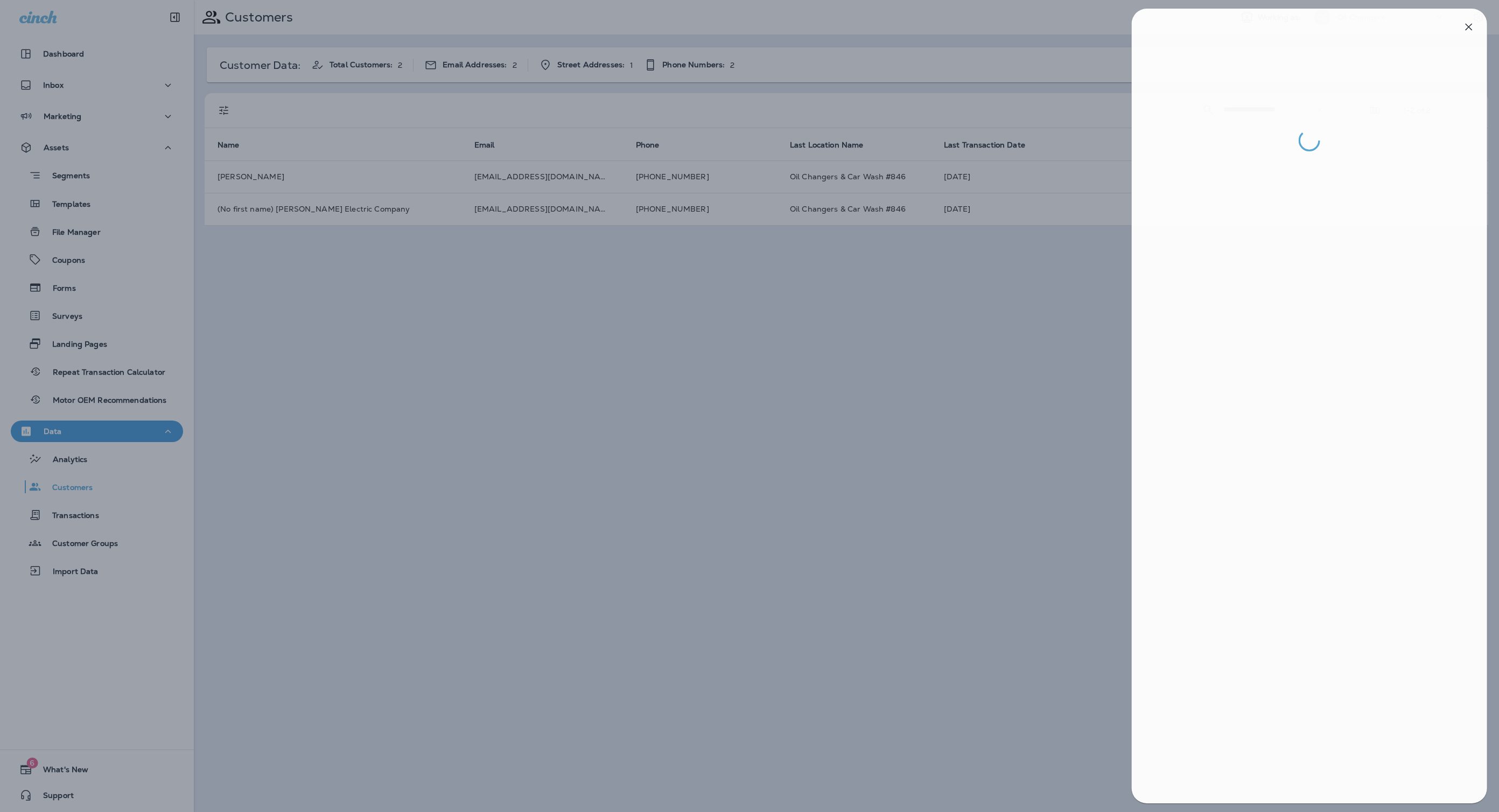
click at [836, 201] on div at bounding box center [751, 406] width 1499 height 812
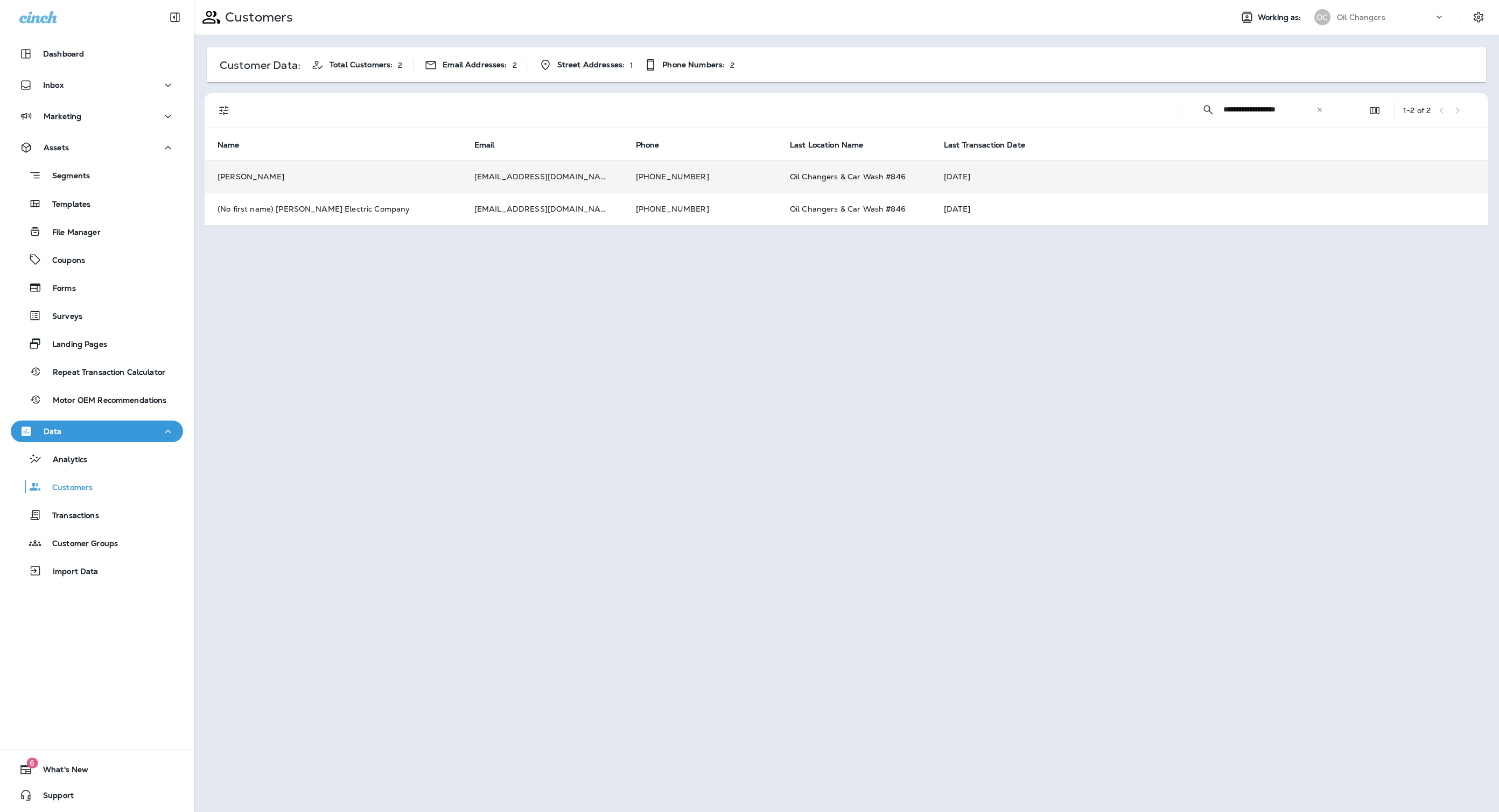
click at [787, 164] on td "Oil Changers & Car Wash #846" at bounding box center [854, 176] width 154 height 32
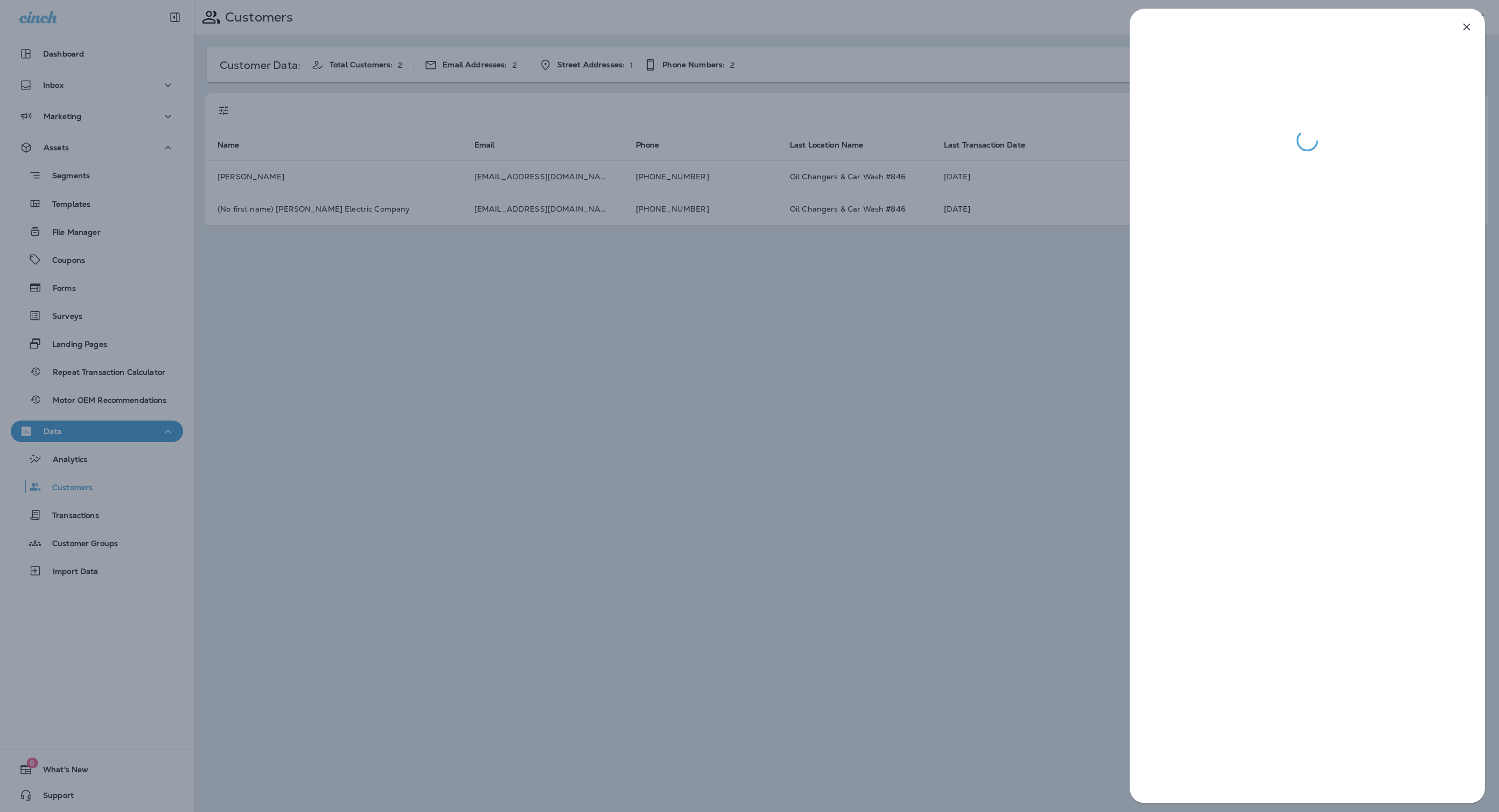
click at [858, 78] on div at bounding box center [749, 406] width 1499 height 812
